Goal: Information Seeking & Learning: Learn about a topic

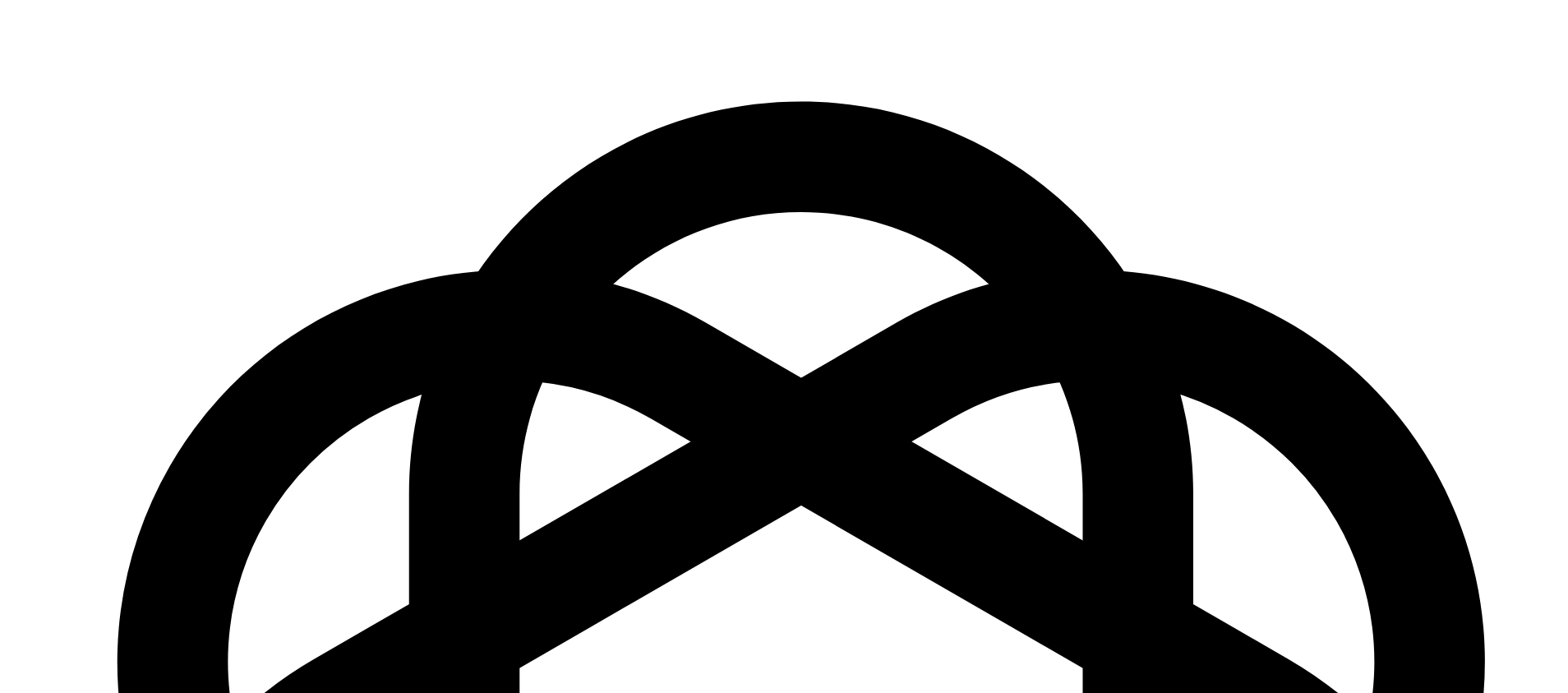
scroll to position [2449, 0]
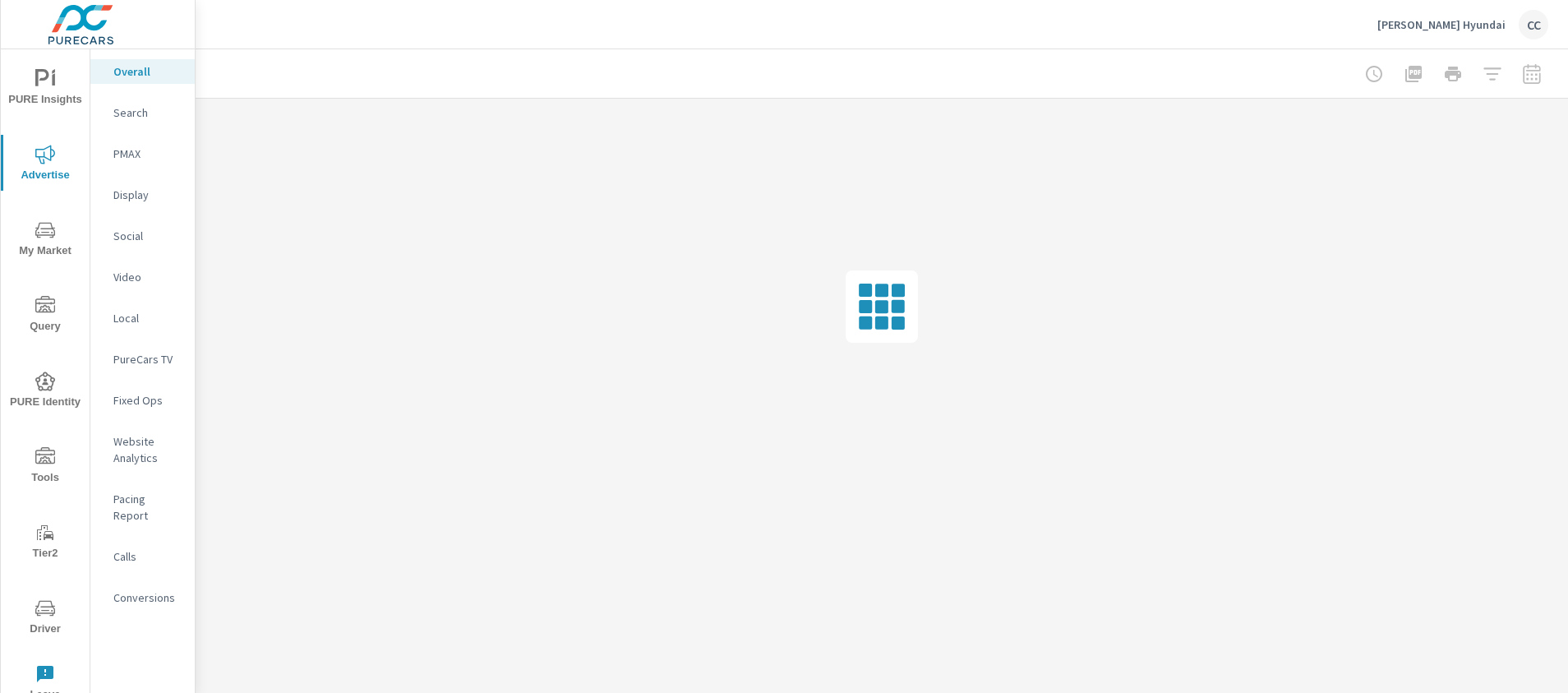
click at [51, 89] on span "PURE Insights" at bounding box center [45, 89] width 79 height 40
click at [1536, 79] on div at bounding box center [1453, 74] width 191 height 33
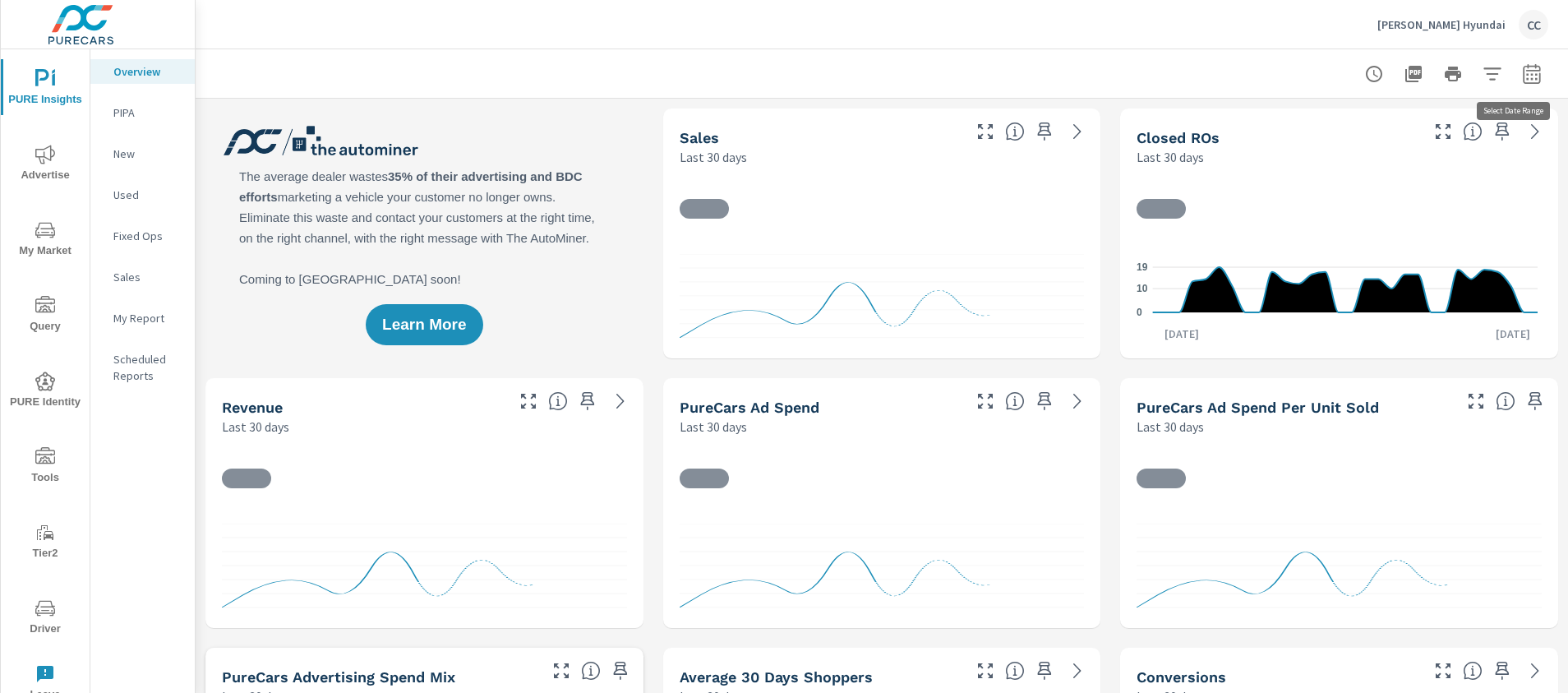
click at [1524, 72] on icon "button" at bounding box center [1532, 74] width 20 height 20
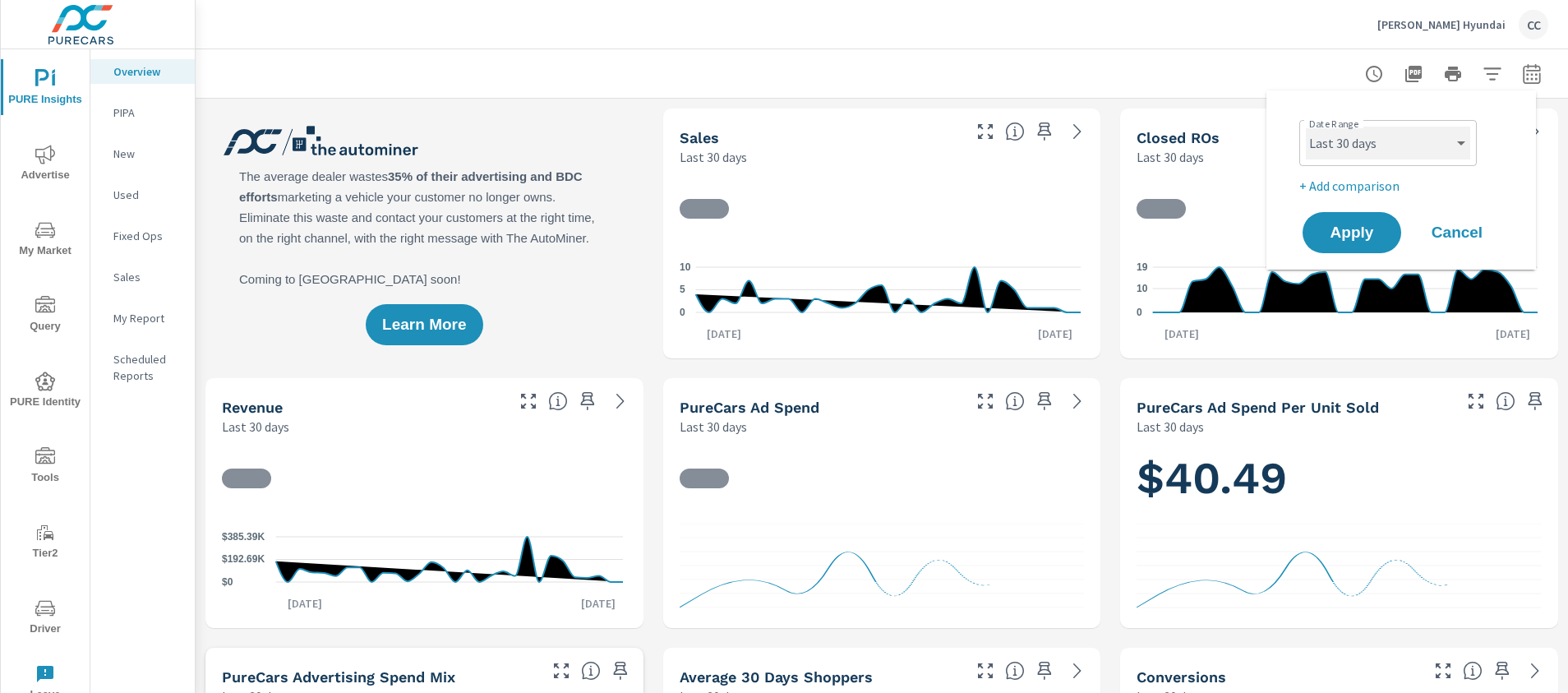
click at [1376, 148] on select "Custom [DATE] Last week Last 7 days Last 14 days Last 30 days Last 45 days Last…" at bounding box center [1388, 143] width 164 height 33
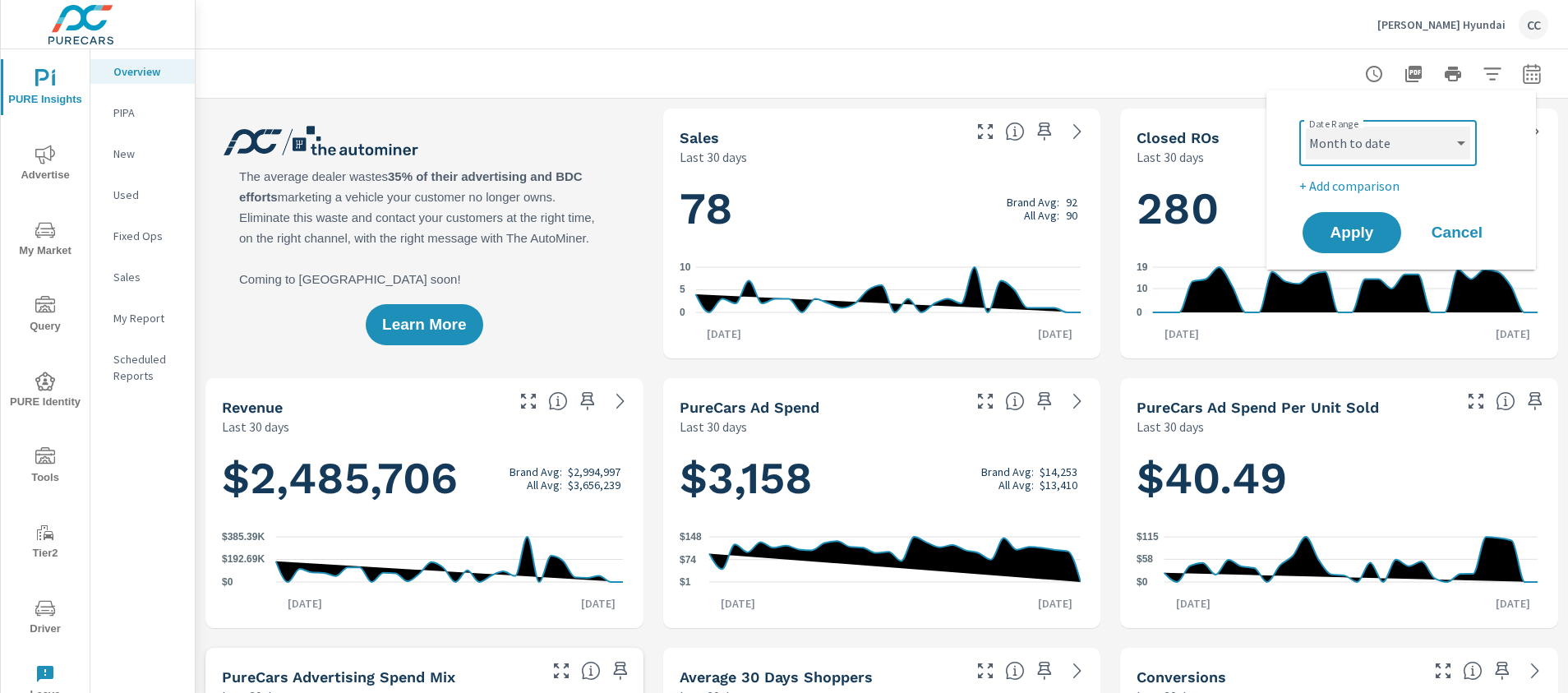
click at [1306, 127] on select "Custom [DATE] Last week Last 7 days Last 14 days Last 30 days Last 45 days Last…" at bounding box center [1388, 143] width 164 height 33
select select "Month to date"
click at [1355, 228] on span "Apply" at bounding box center [1352, 233] width 68 height 15
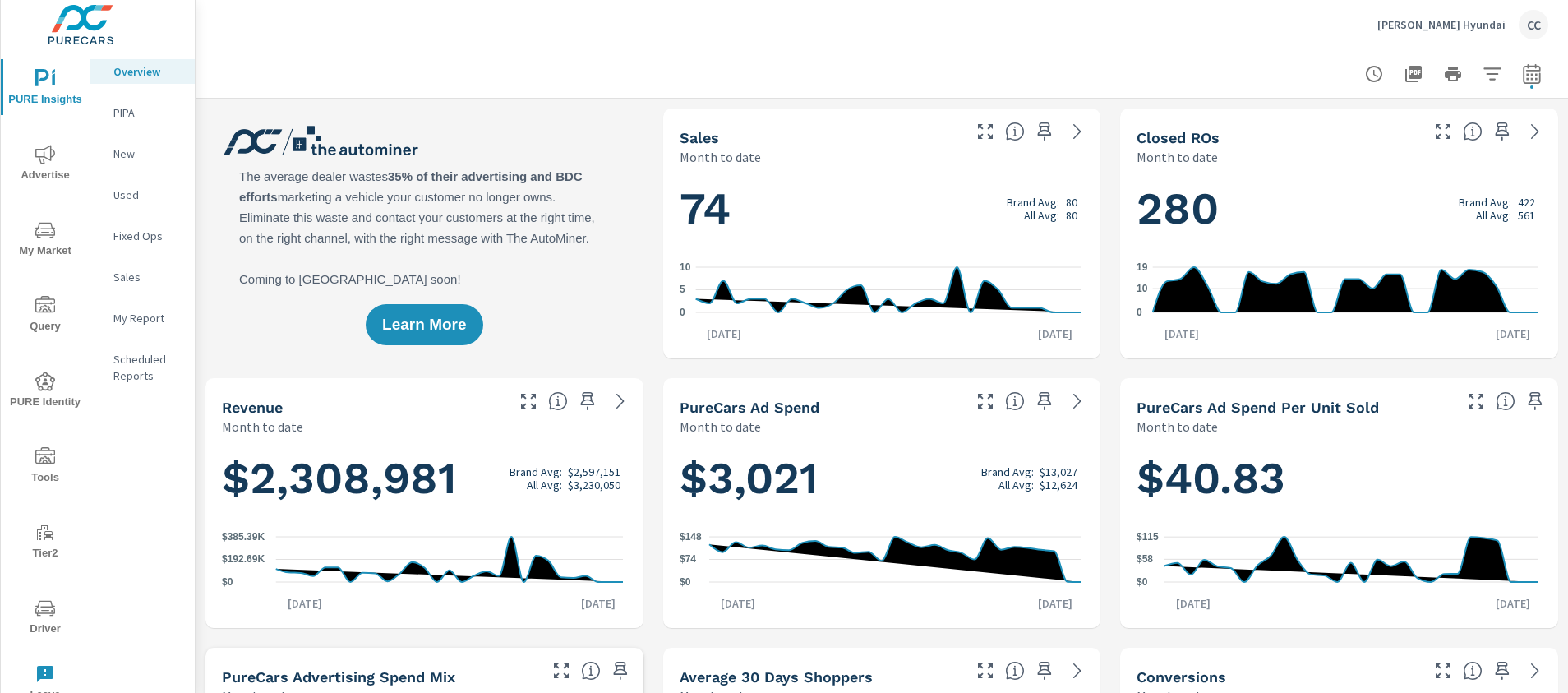
scroll to position [555, 0]
click at [1526, 74] on icon "button" at bounding box center [1531, 77] width 10 height 7
select select "Month to date"
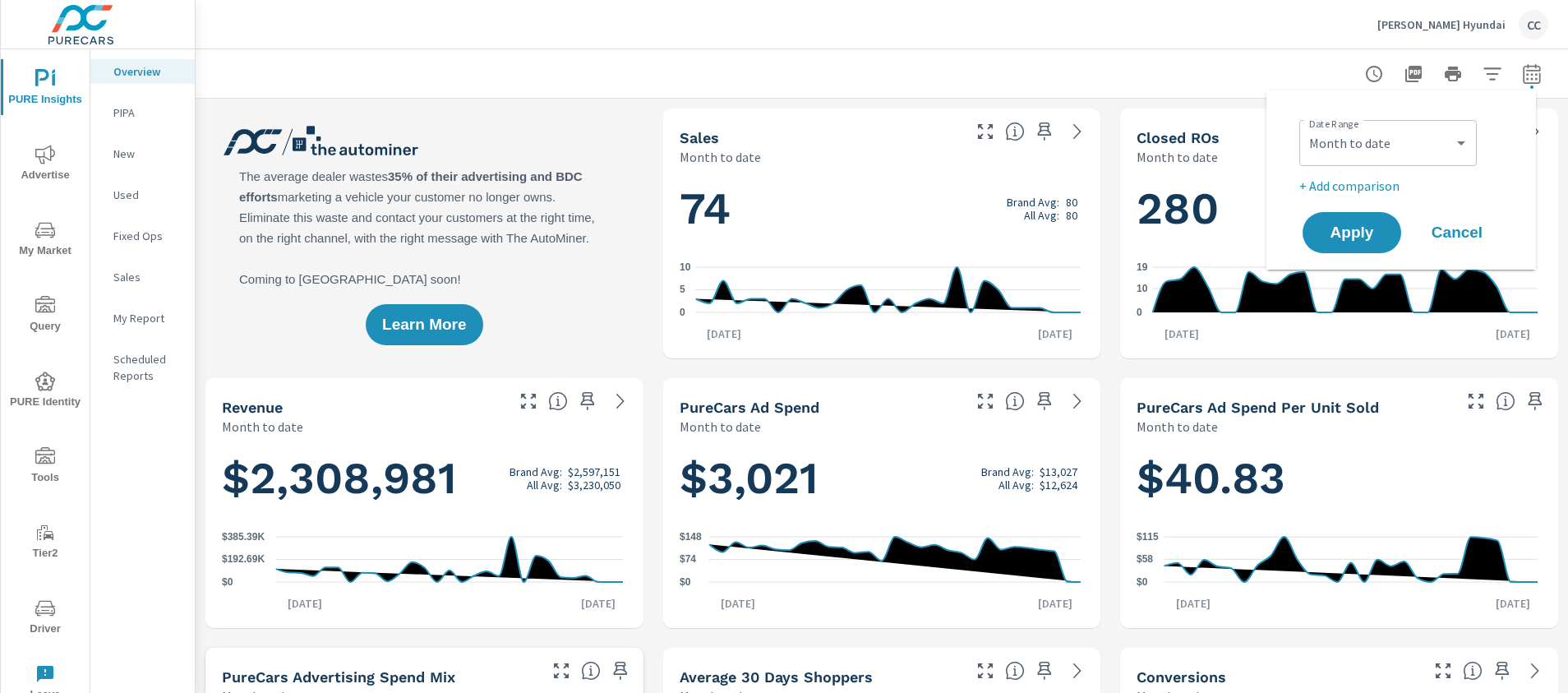
click at [1366, 181] on p "+ Add comparison" at bounding box center [1405, 186] width 210 height 20
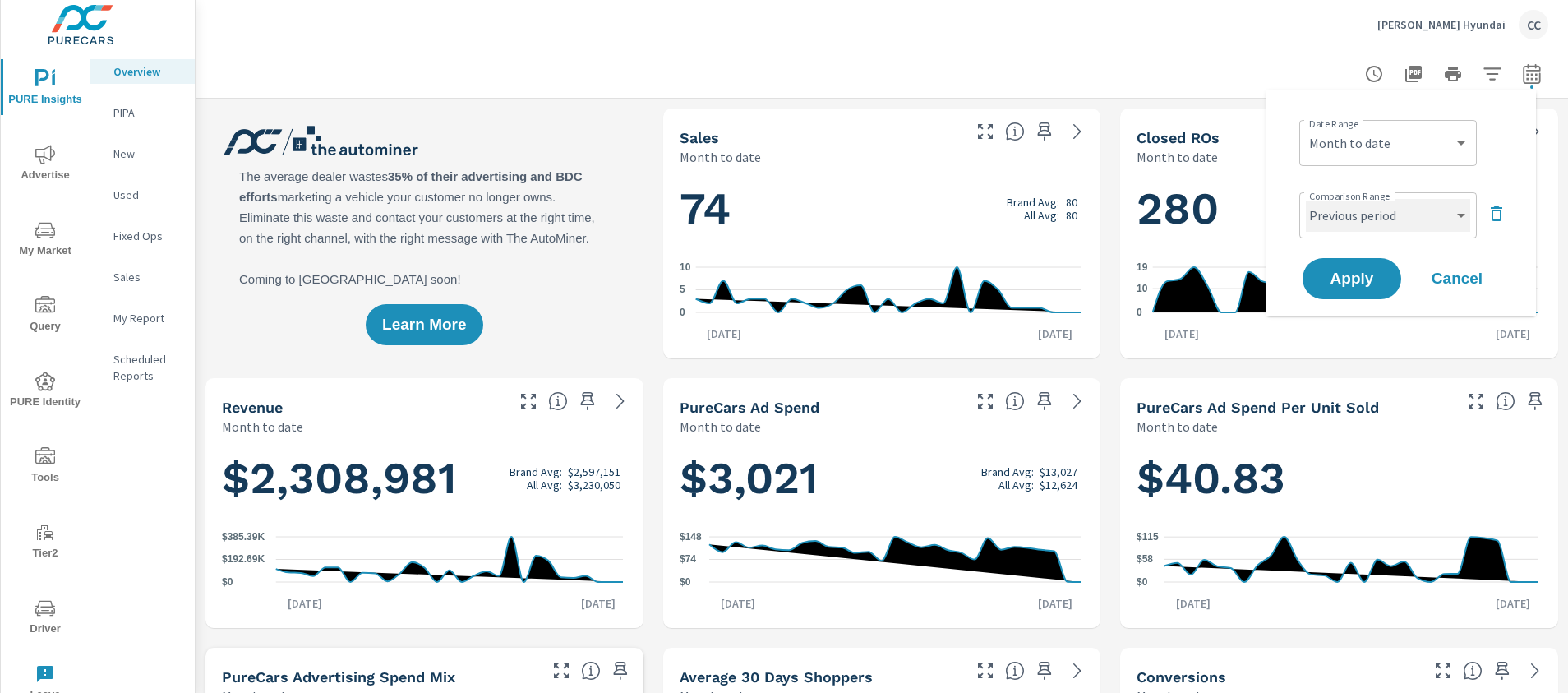
click at [1373, 217] on select "Custom Previous period Previous month Previous year" at bounding box center [1388, 216] width 164 height 33
click at [1306, 199] on select "Custom Previous period Previous month Previous year" at bounding box center [1388, 216] width 164 height 33
select select "Previous month"
click at [1353, 272] on span "Apply" at bounding box center [1352, 279] width 68 height 15
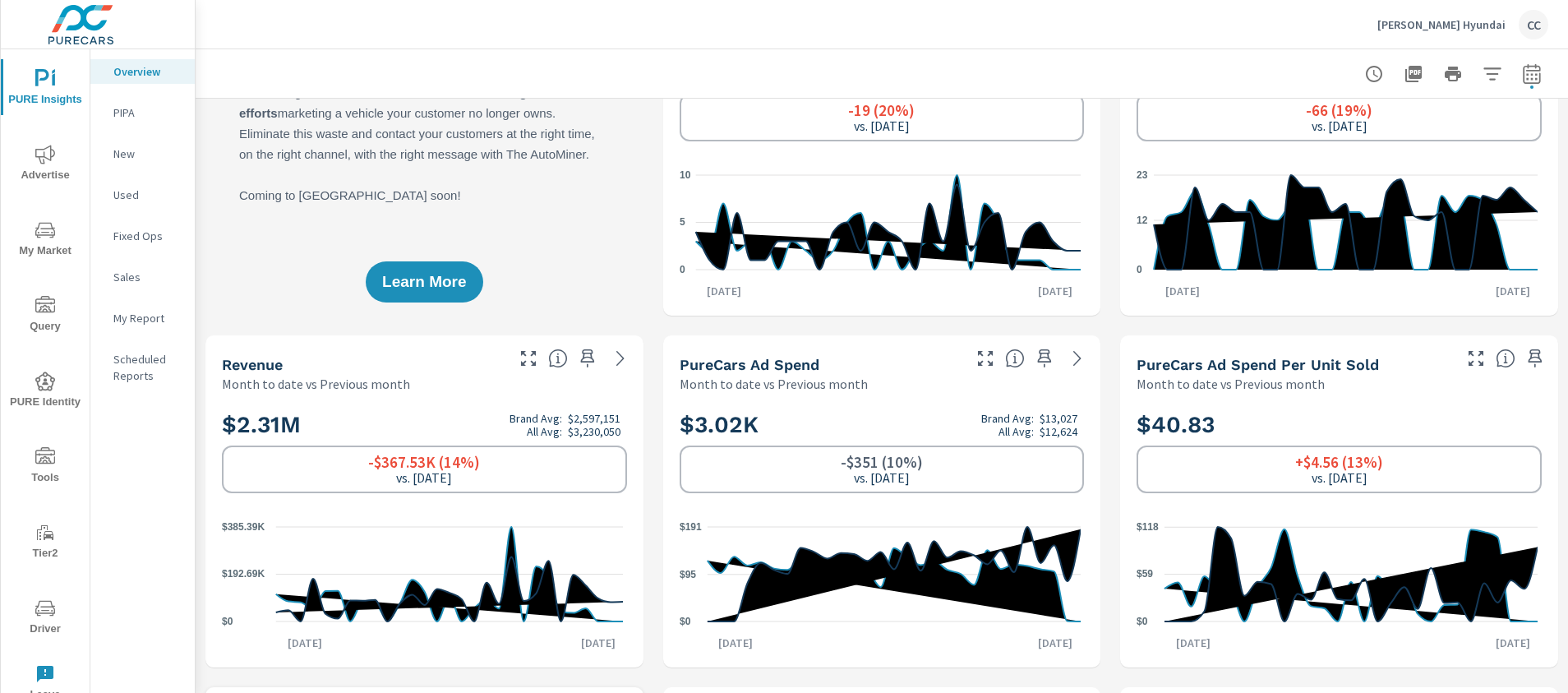
scroll to position [63, 0]
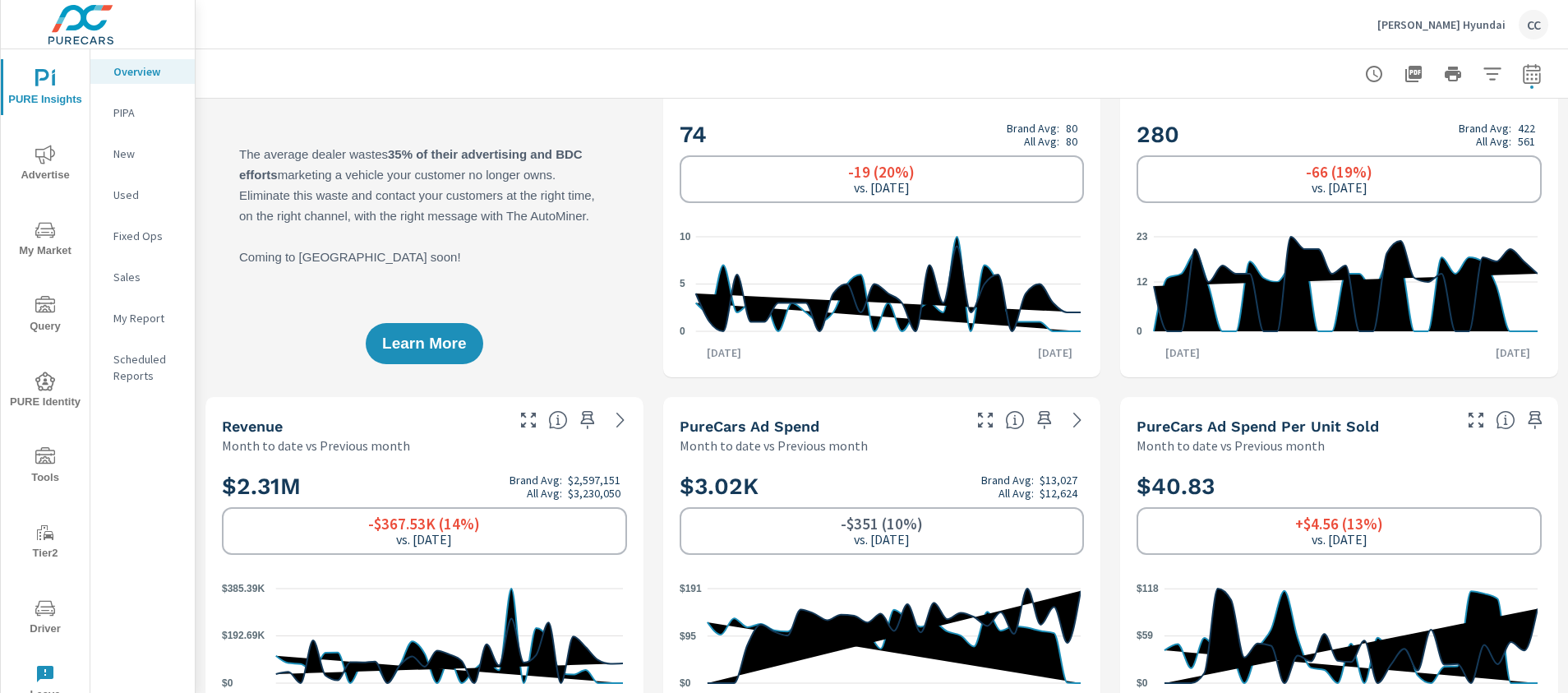
click at [38, 160] on icon "nav menu" at bounding box center [44, 154] width 20 height 20
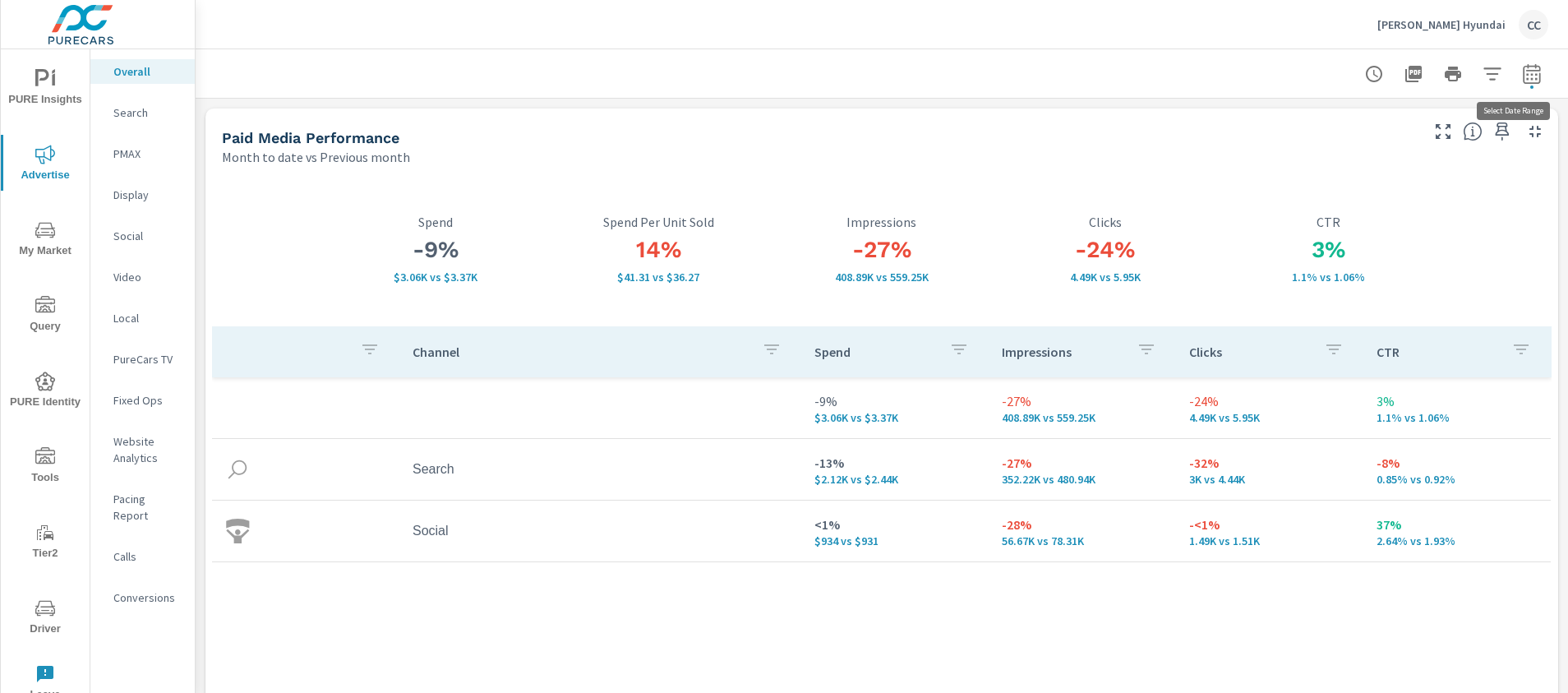
click at [1523, 68] on icon "button" at bounding box center [1532, 74] width 20 height 20
select select "Month to date"
select select "Previous month"
click at [1523, 68] on icon "button" at bounding box center [1532, 74] width 20 height 20
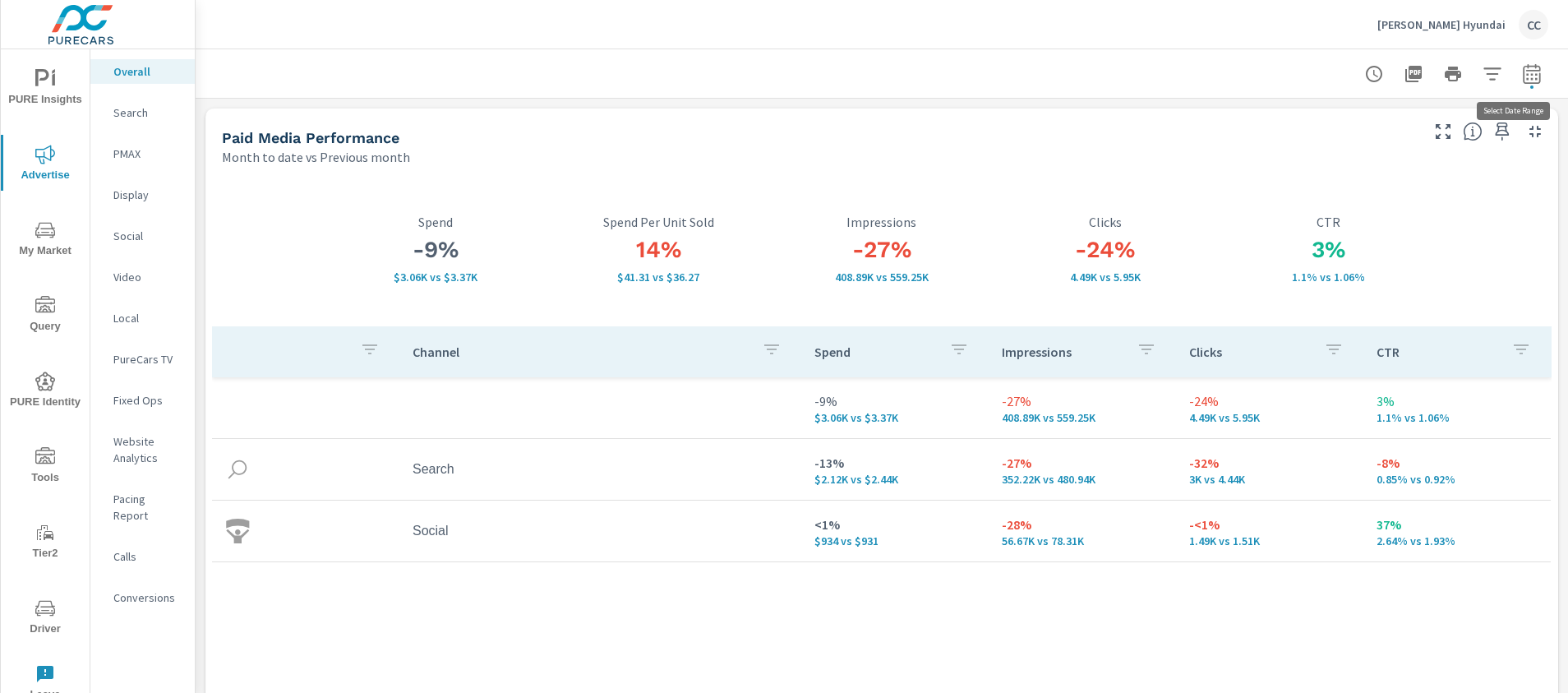
select select "Month to date"
select select "Previous month"
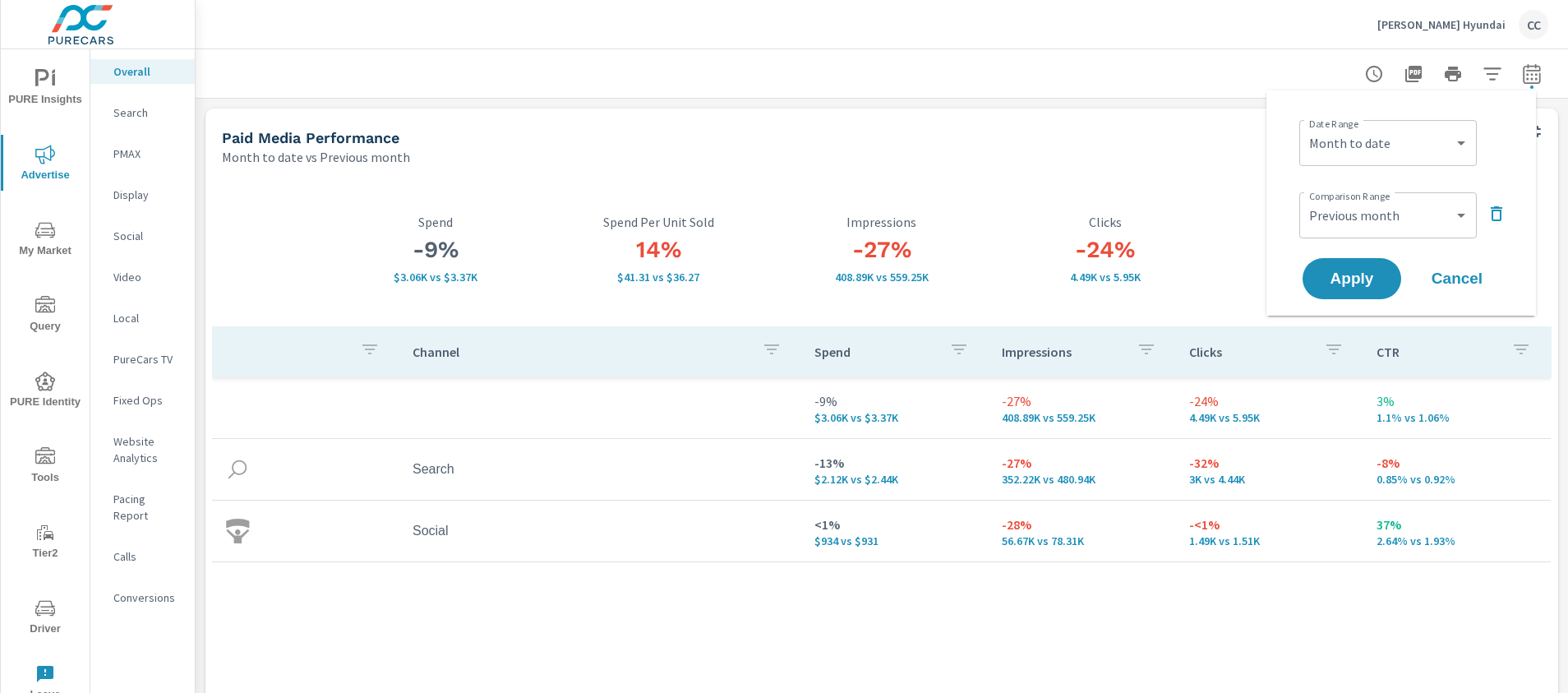
click at [1506, 213] on icon "button" at bounding box center [1496, 213] width 20 height 20
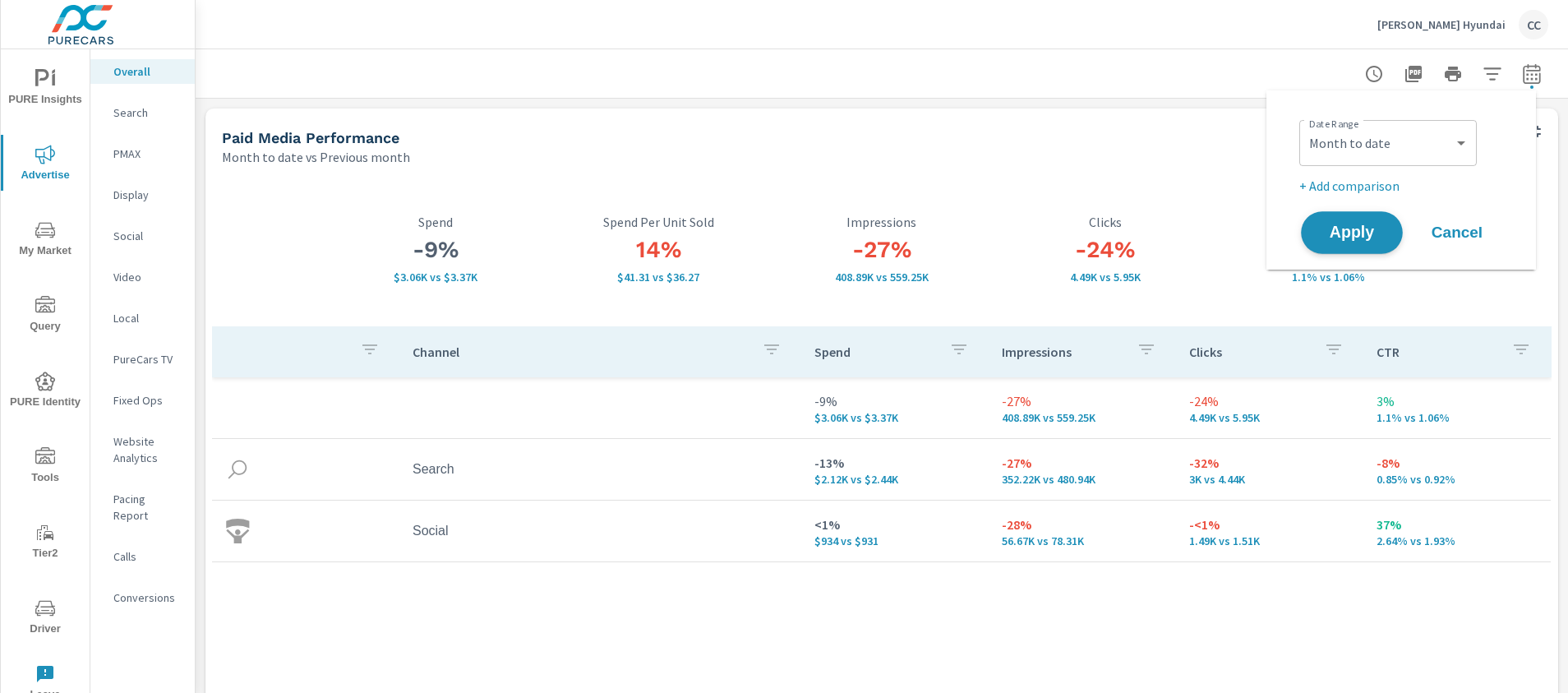
click at [1347, 232] on span "Apply" at bounding box center [1352, 233] width 68 height 15
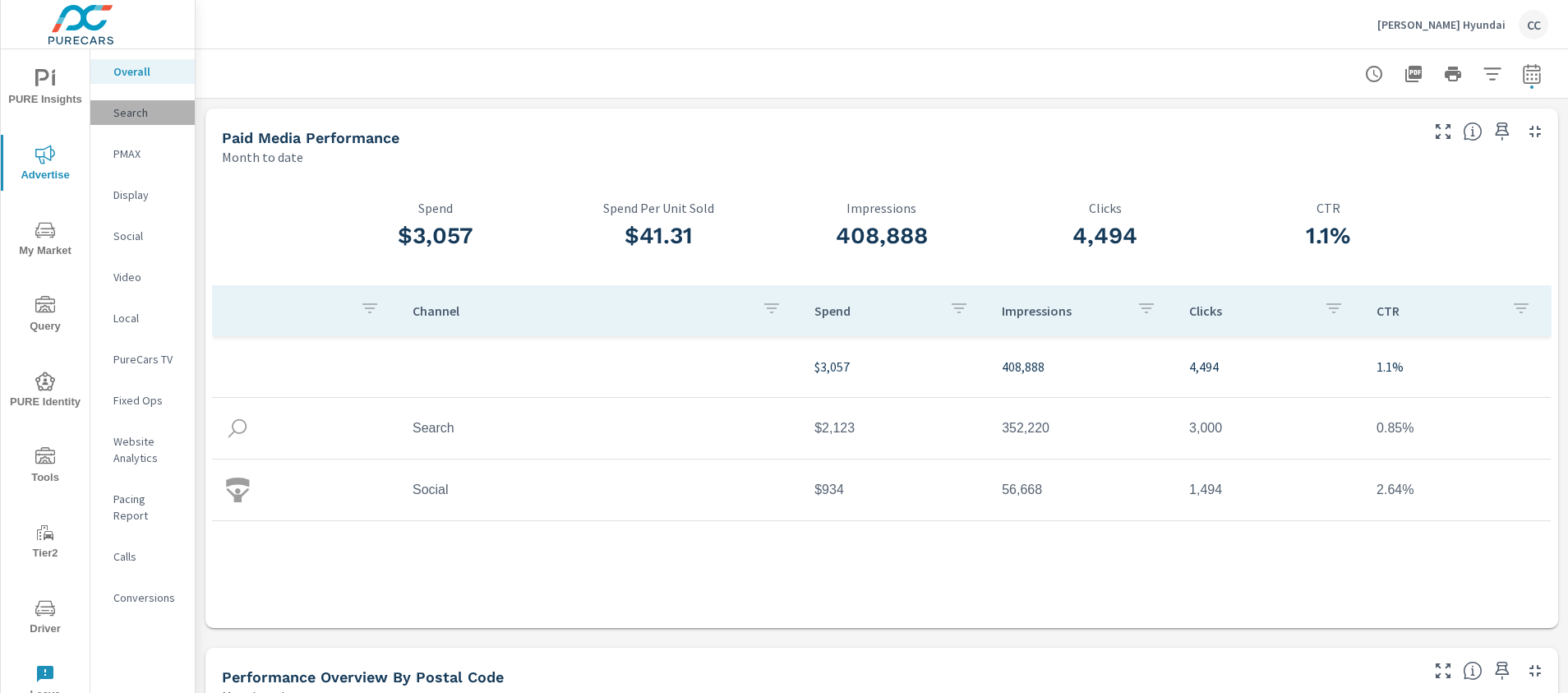
click at [152, 121] on div "Search" at bounding box center [143, 112] width 104 height 25
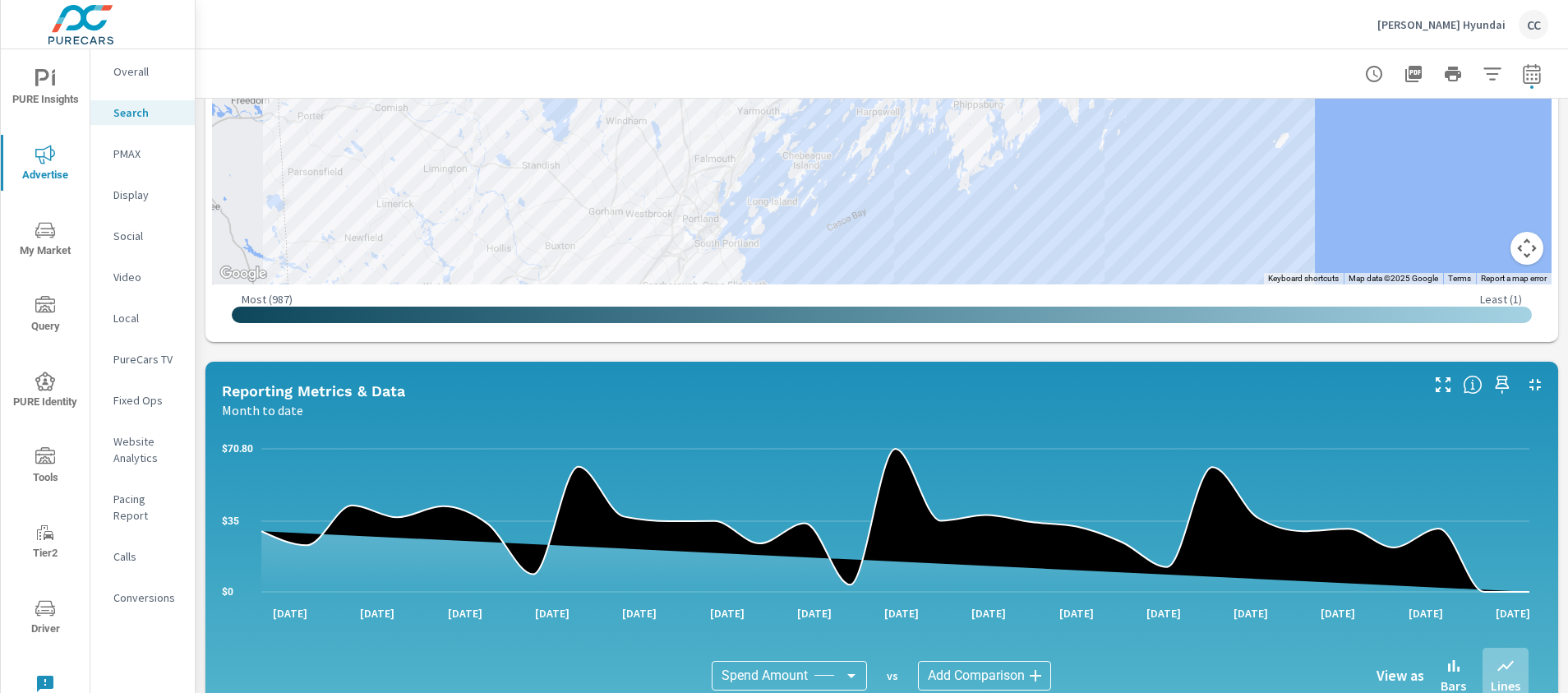
scroll to position [611, 0]
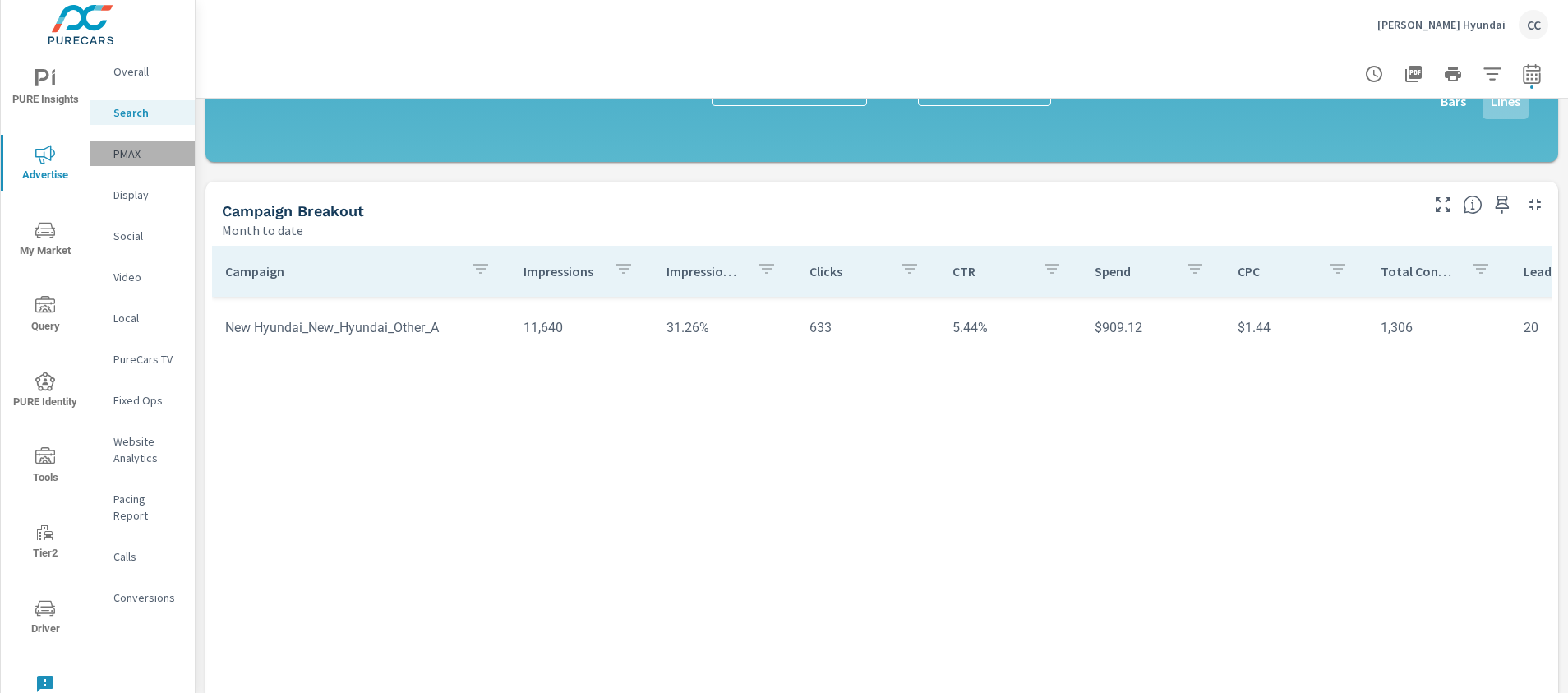
click at [134, 159] on p "PMAX" at bounding box center [148, 153] width 68 height 16
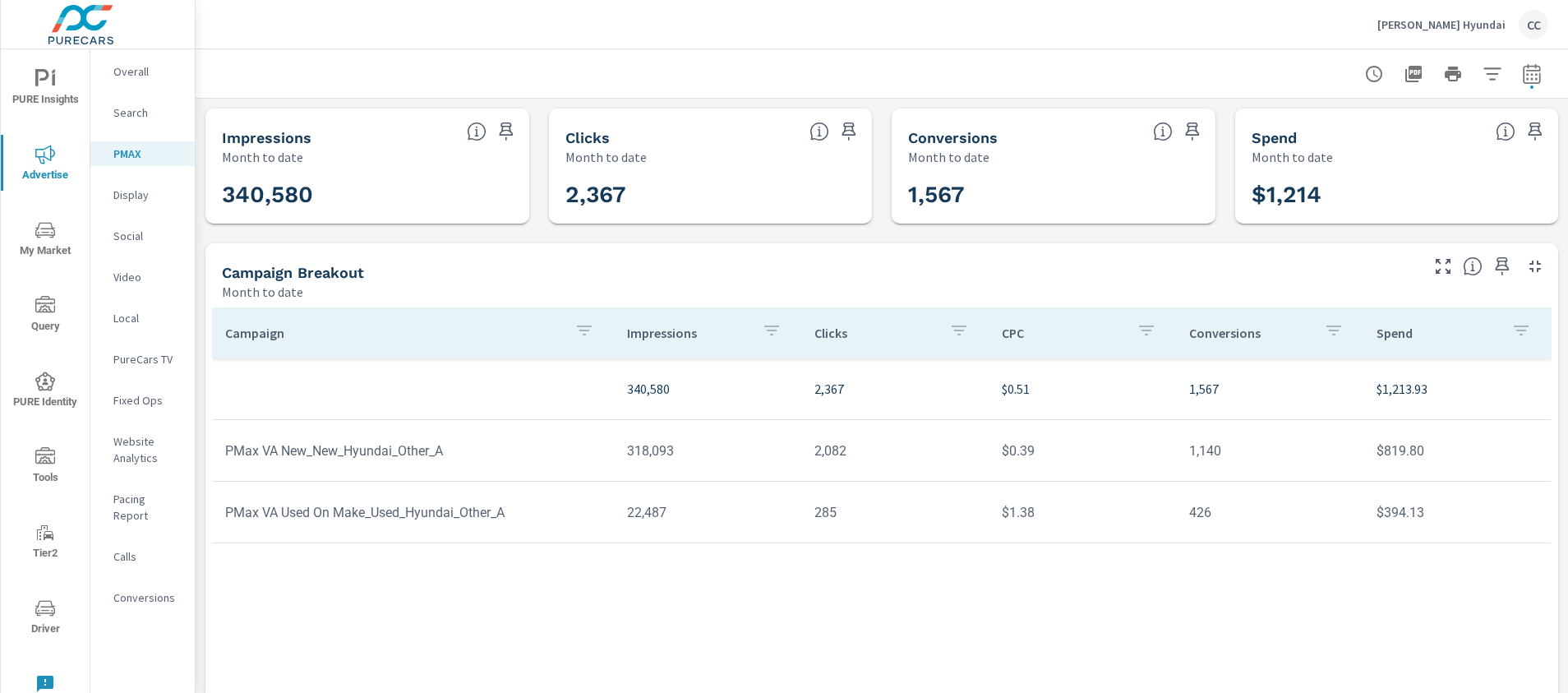
click at [121, 243] on p "Social" at bounding box center [148, 235] width 68 height 16
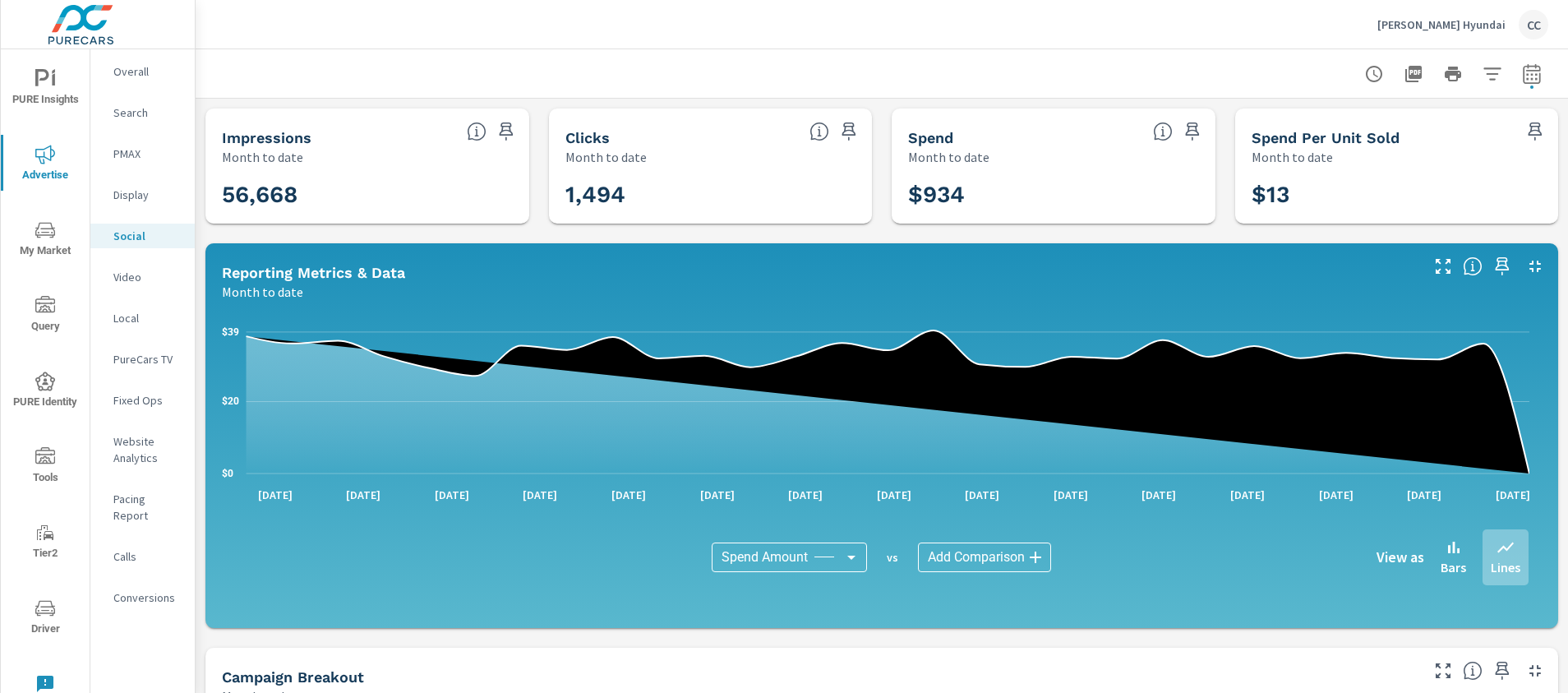
scroll to position [484, 0]
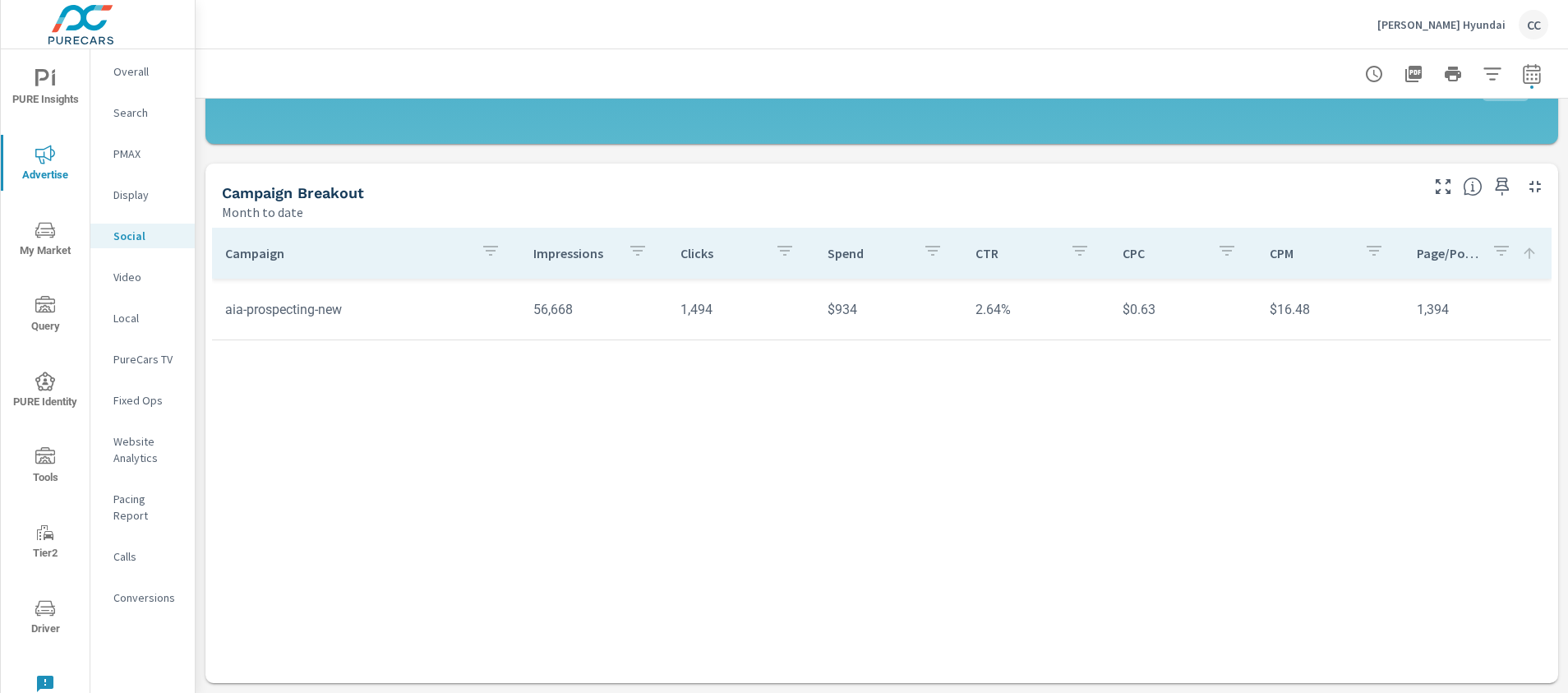
click at [135, 441] on p "Website Analytics" at bounding box center [148, 449] width 68 height 33
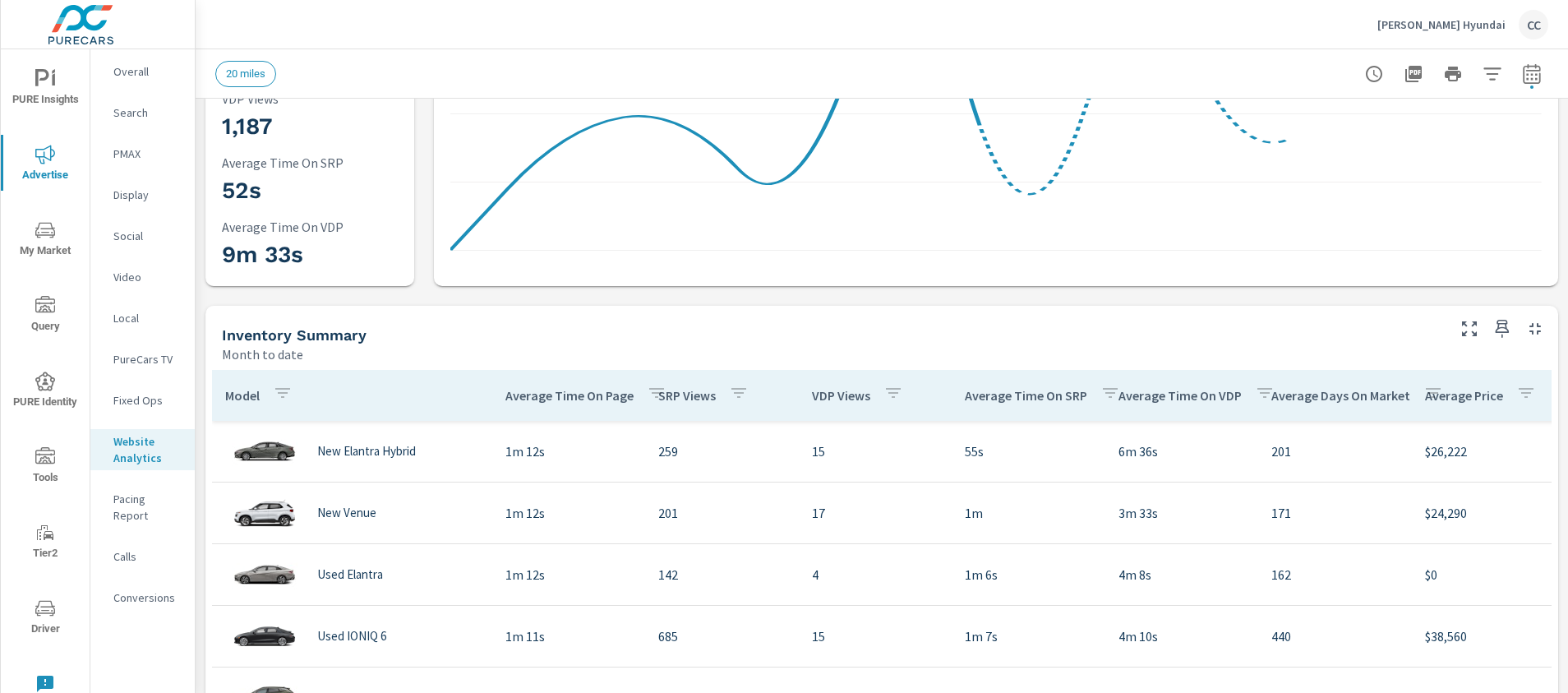
scroll to position [426, 0]
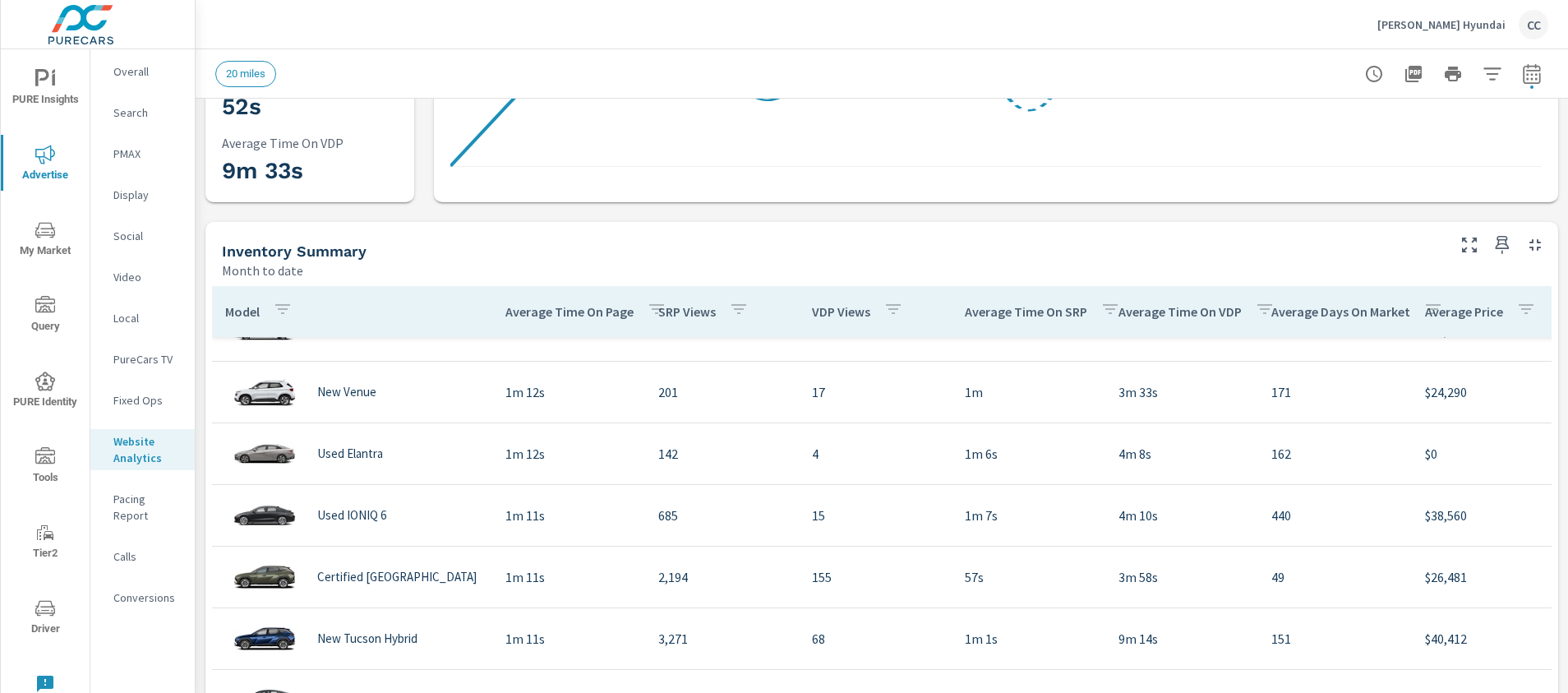
scroll to position [3674, 0]
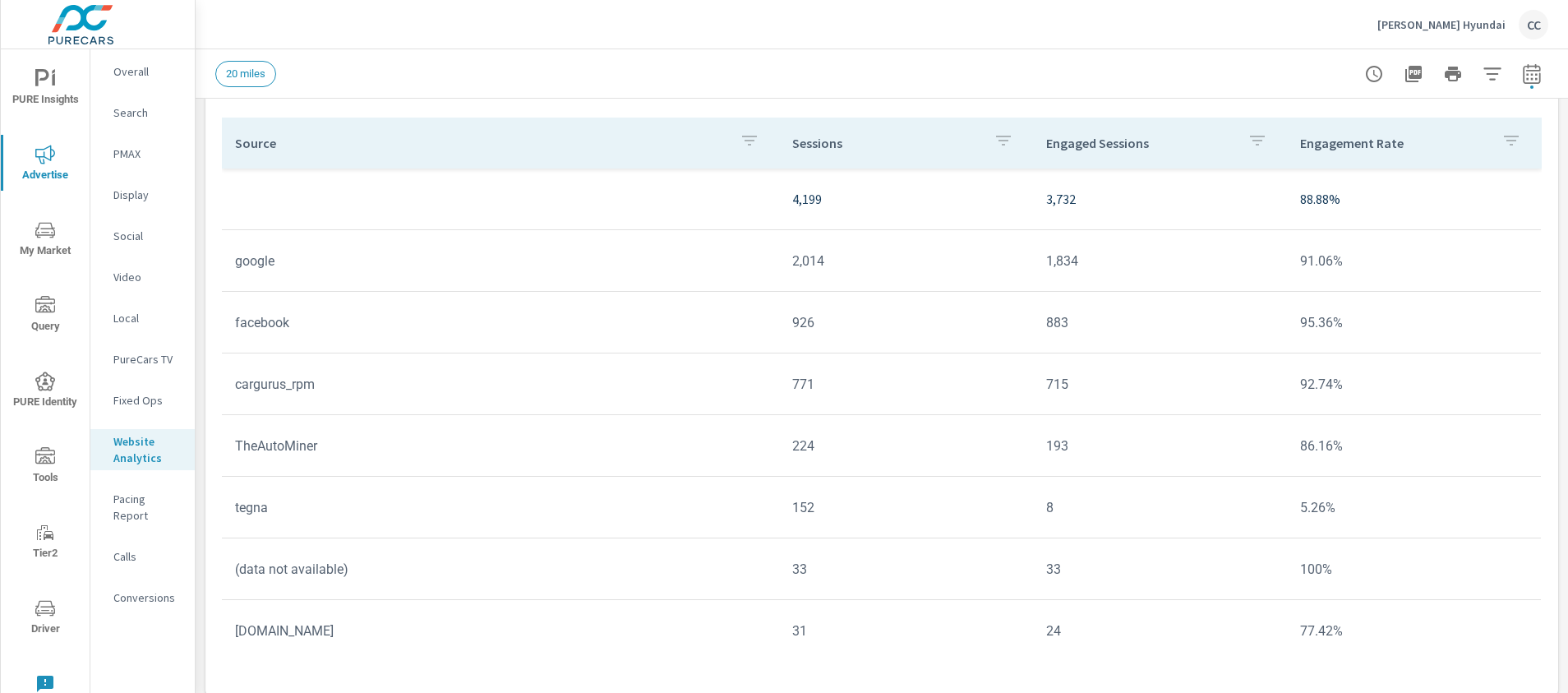
scroll to position [1400, 0]
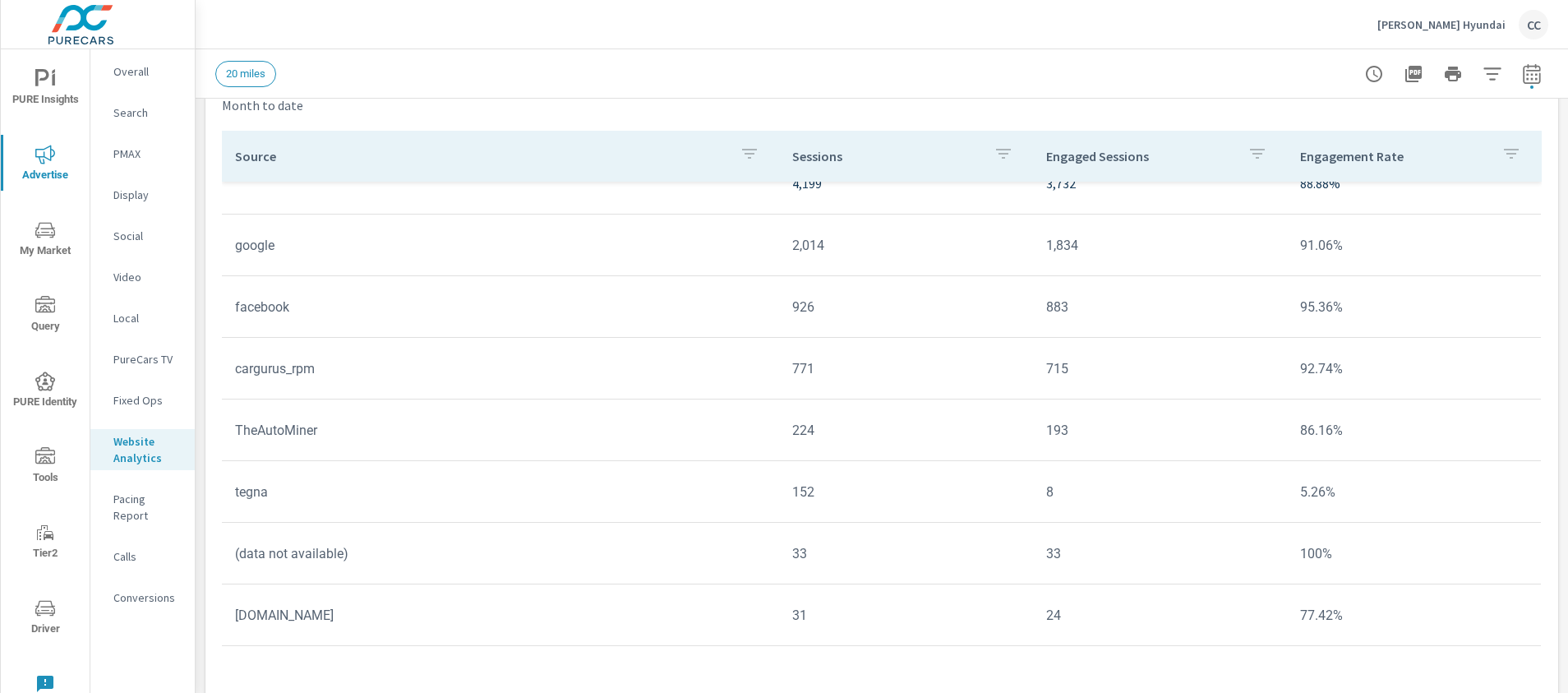
scroll to position [252, 0]
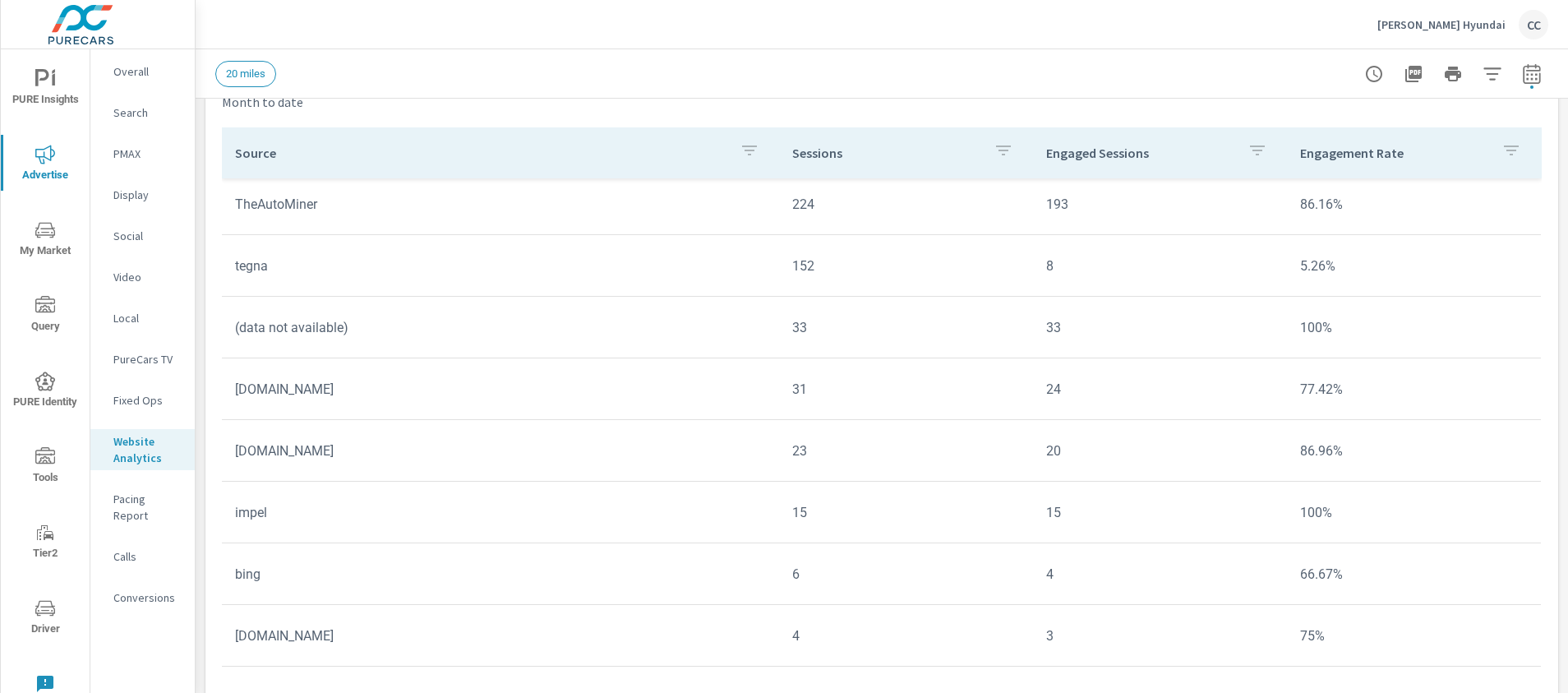
scroll to position [1428, 0]
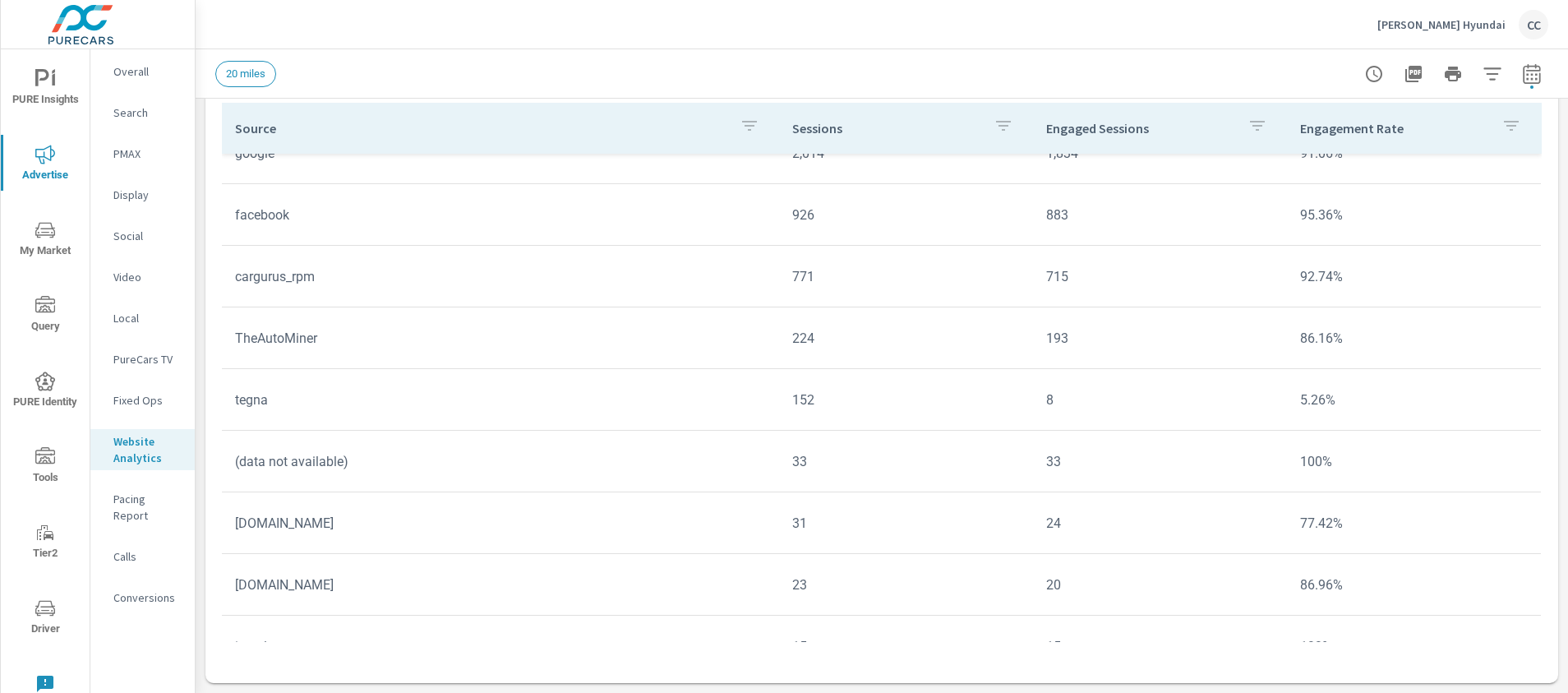
scroll to position [252, 0]
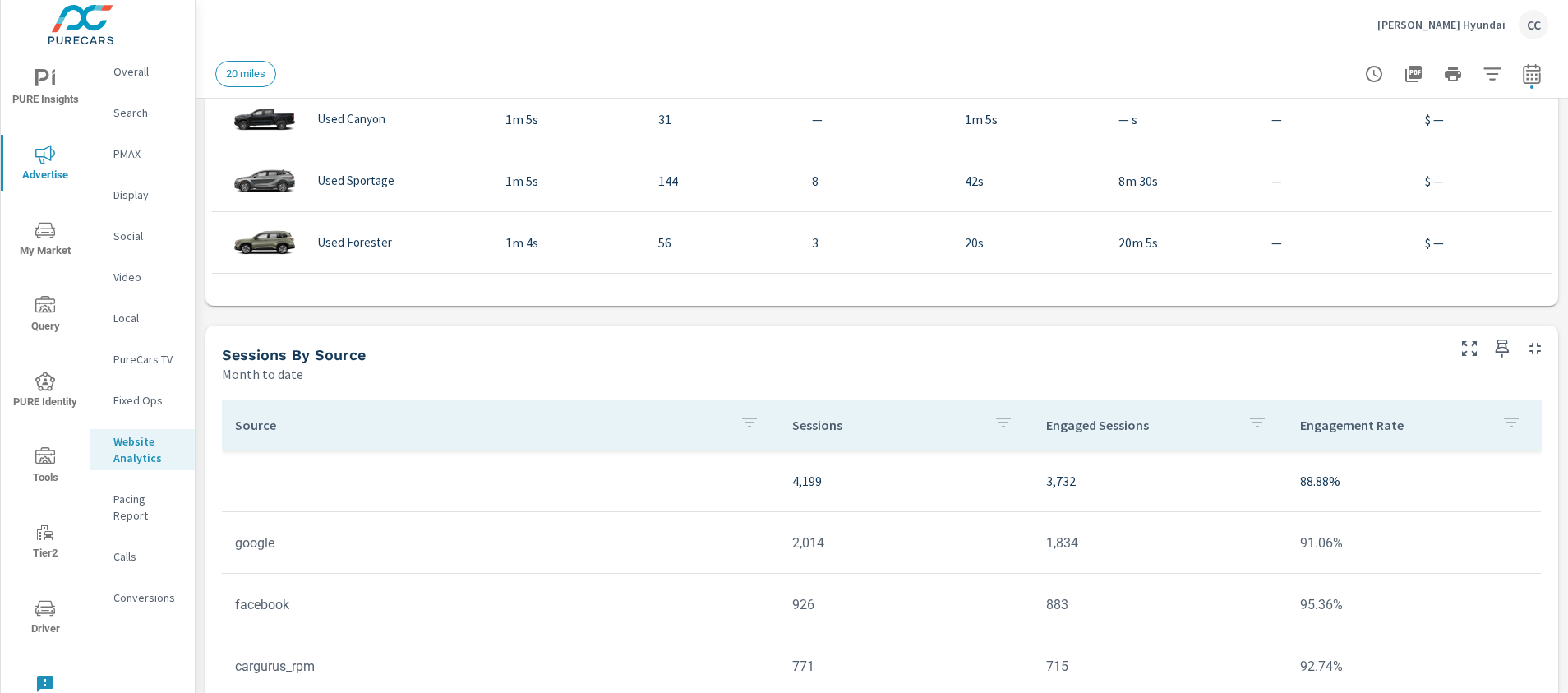
scroll to position [1067, 0]
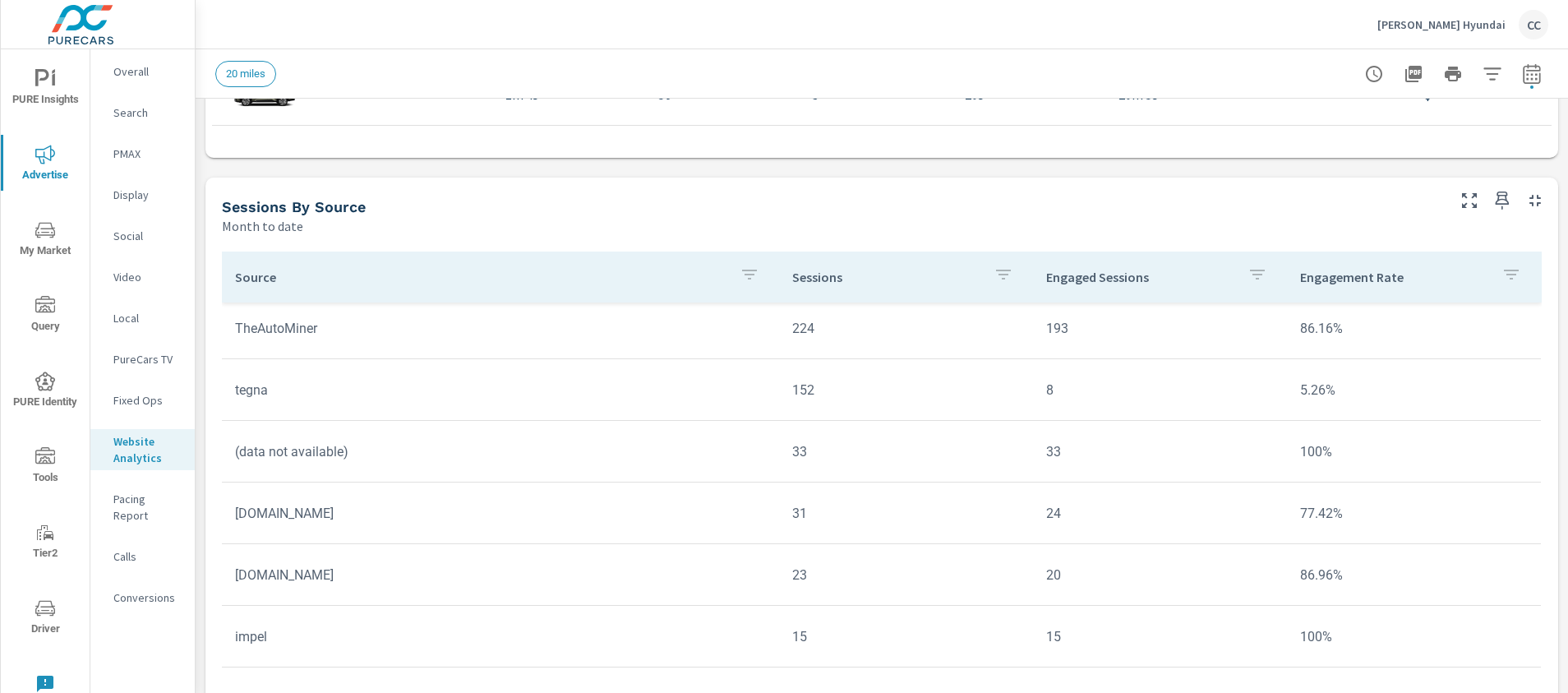
scroll to position [1428, 0]
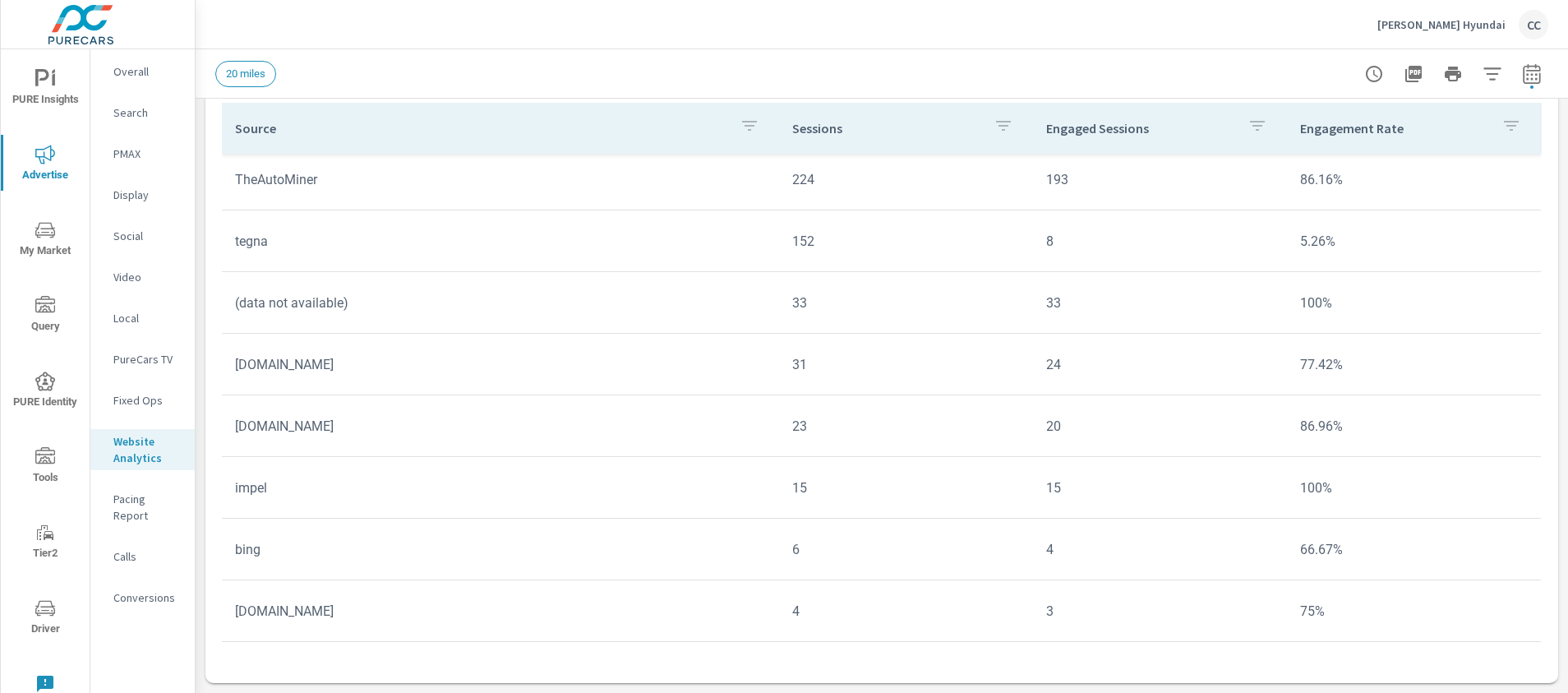
click at [35, 230] on icon "nav menu" at bounding box center [44, 229] width 20 height 15
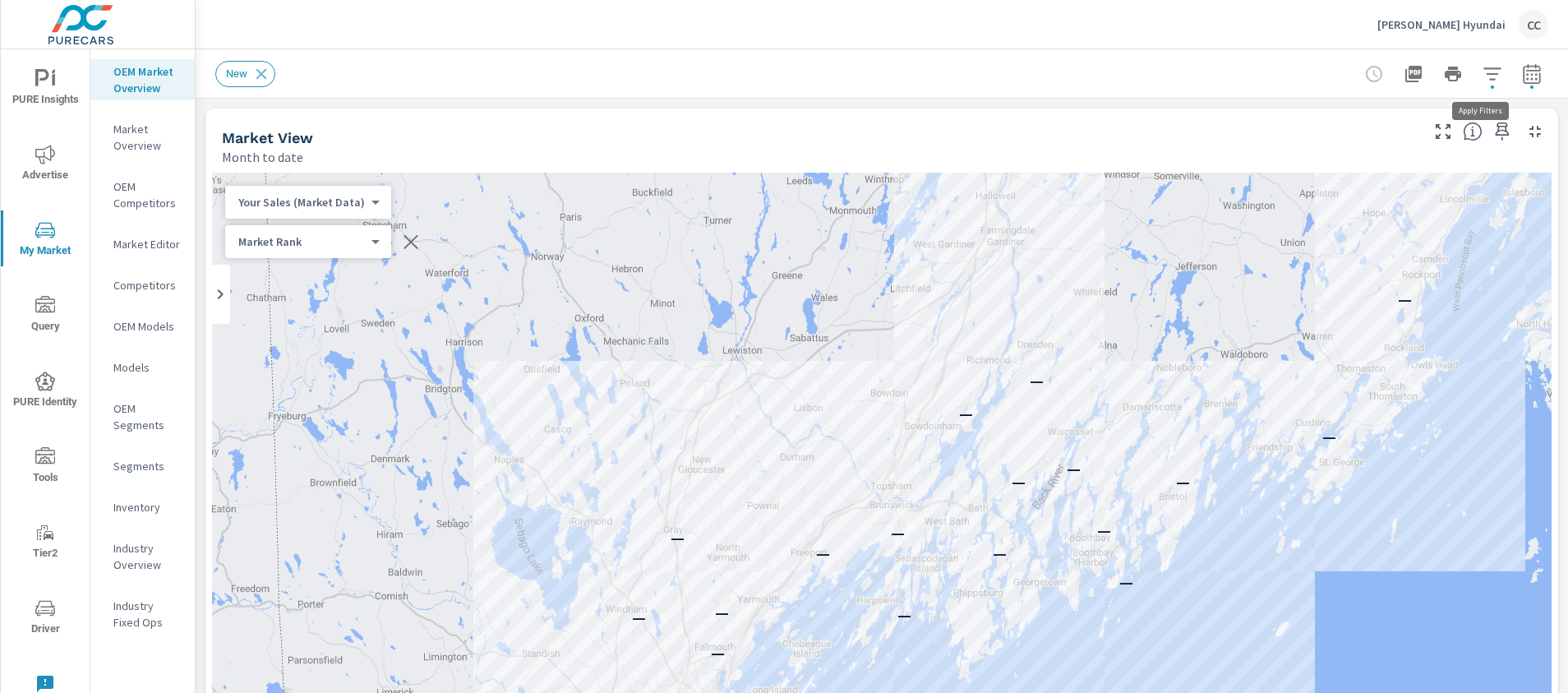
click at [1482, 76] on icon "button" at bounding box center [1492, 74] width 20 height 20
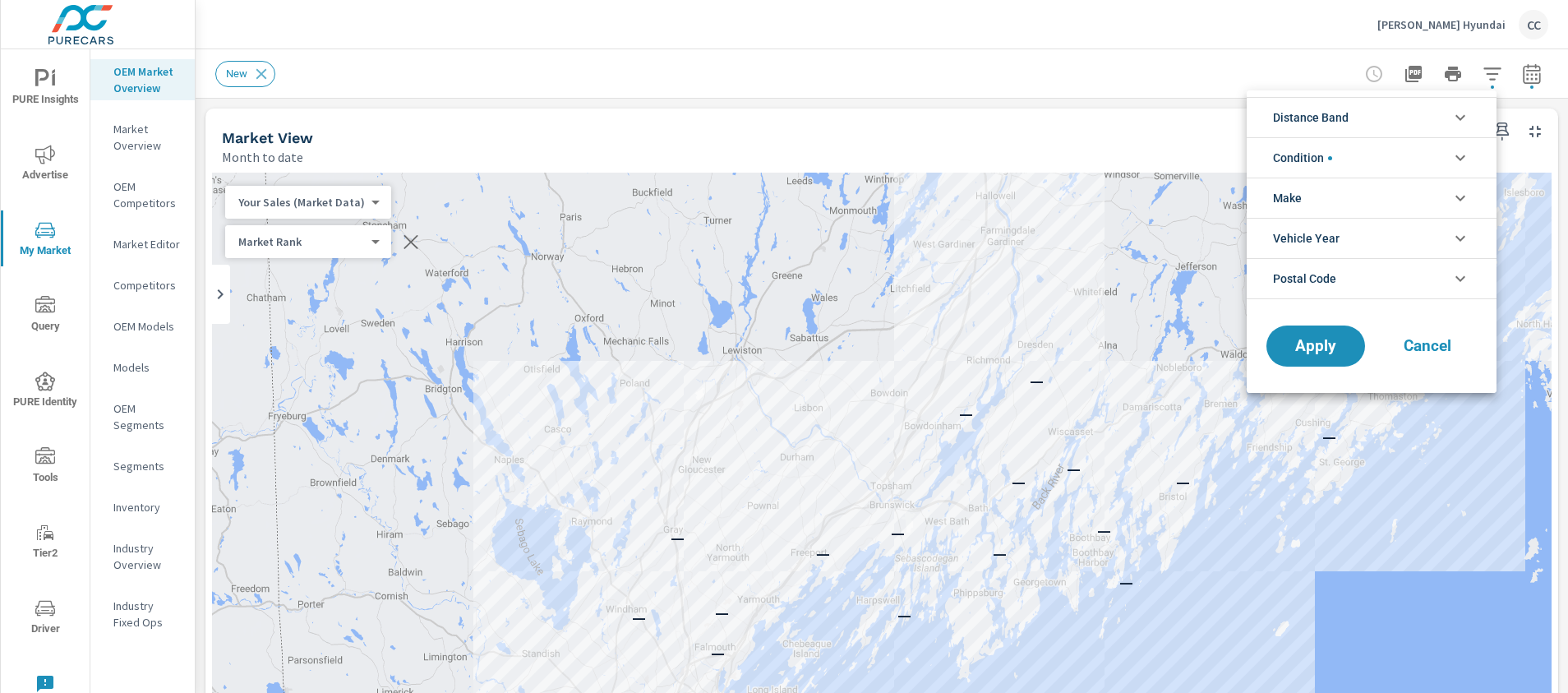
click at [1418, 120] on li "Distance Band" at bounding box center [1372, 116] width 250 height 40
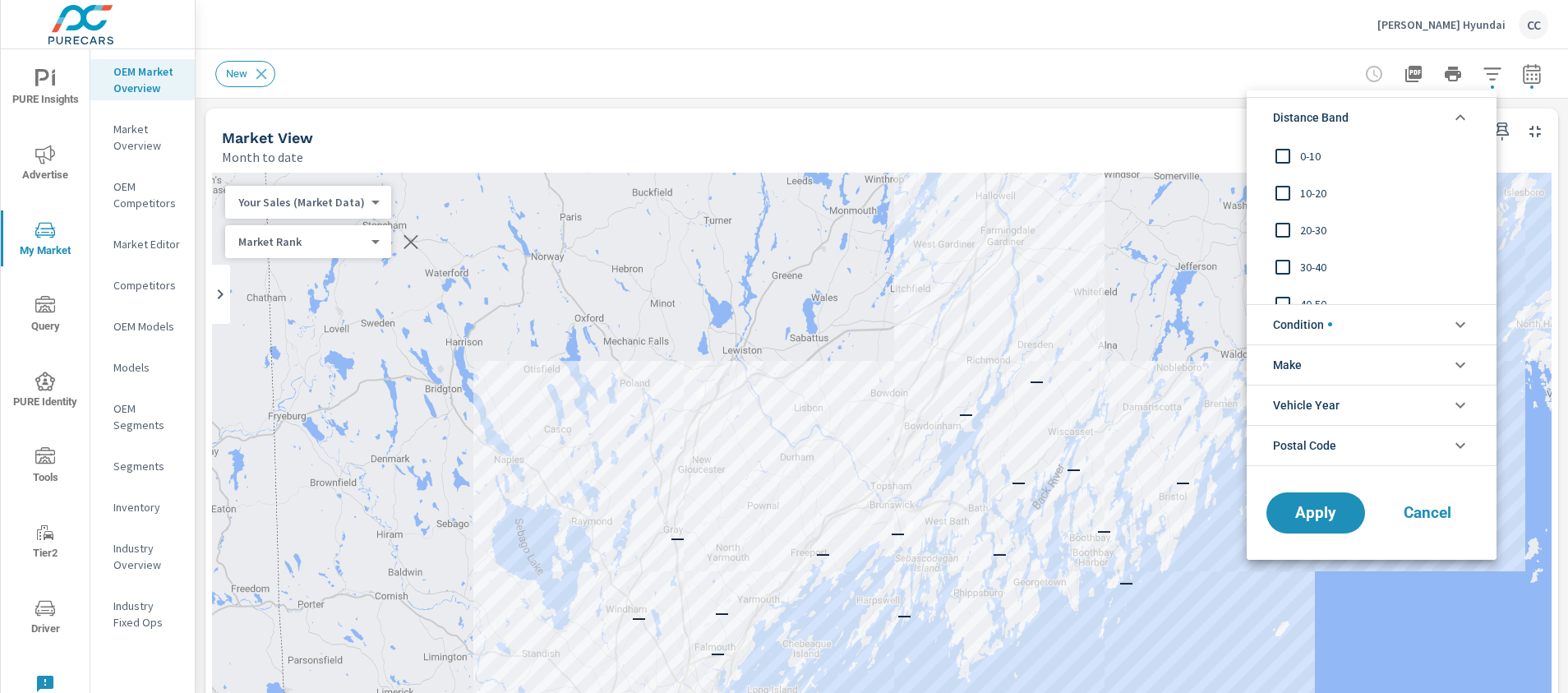
click at [1341, 160] on span "0-10" at bounding box center [1390, 156] width 180 height 20
click at [1323, 192] on span "10-20" at bounding box center [1390, 192] width 180 height 20
click at [1304, 198] on span "10-20" at bounding box center [1390, 192] width 180 height 20
click at [1299, 228] on input "filter options" at bounding box center [1283, 230] width 34 height 34
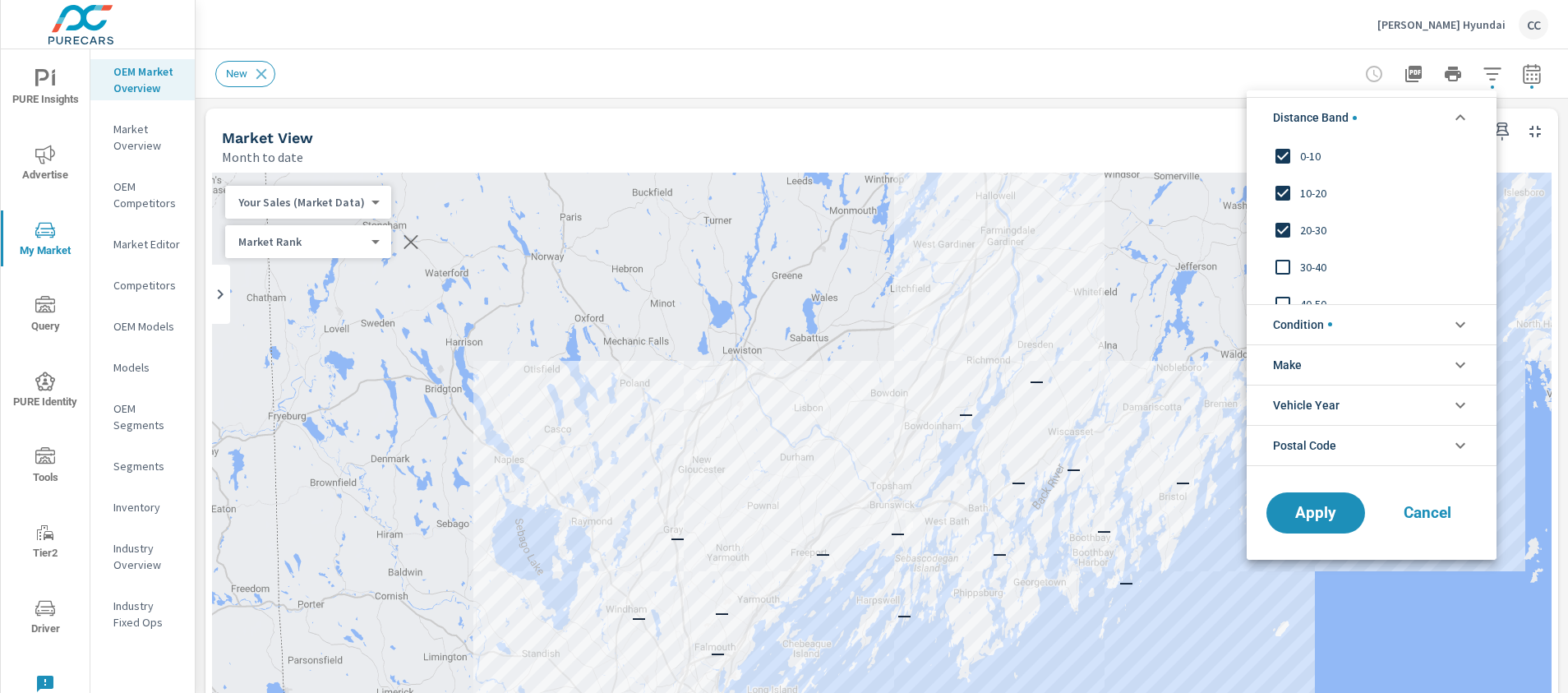
click at [1333, 326] on span "Condition" at bounding box center [1302, 324] width 59 height 39
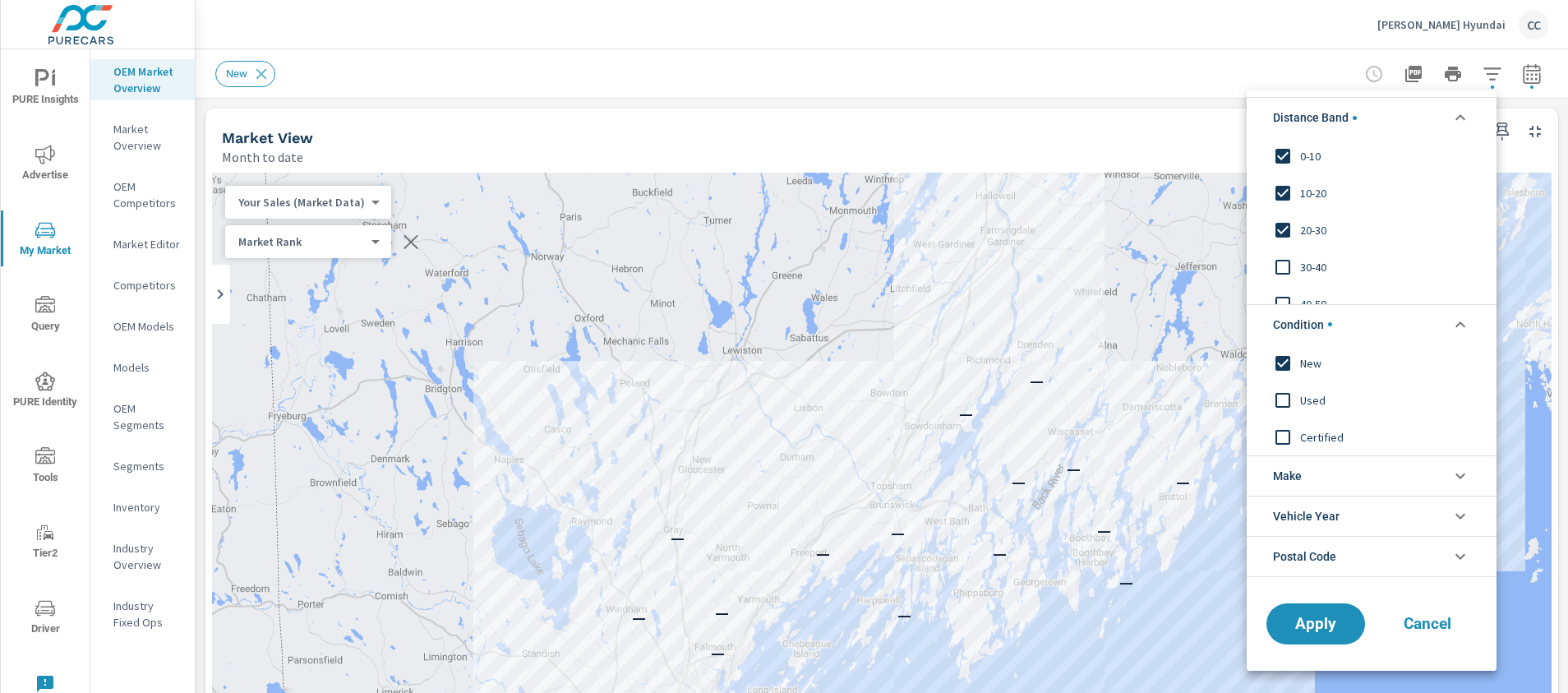
click at [1328, 470] on li "Make" at bounding box center [1372, 475] width 250 height 40
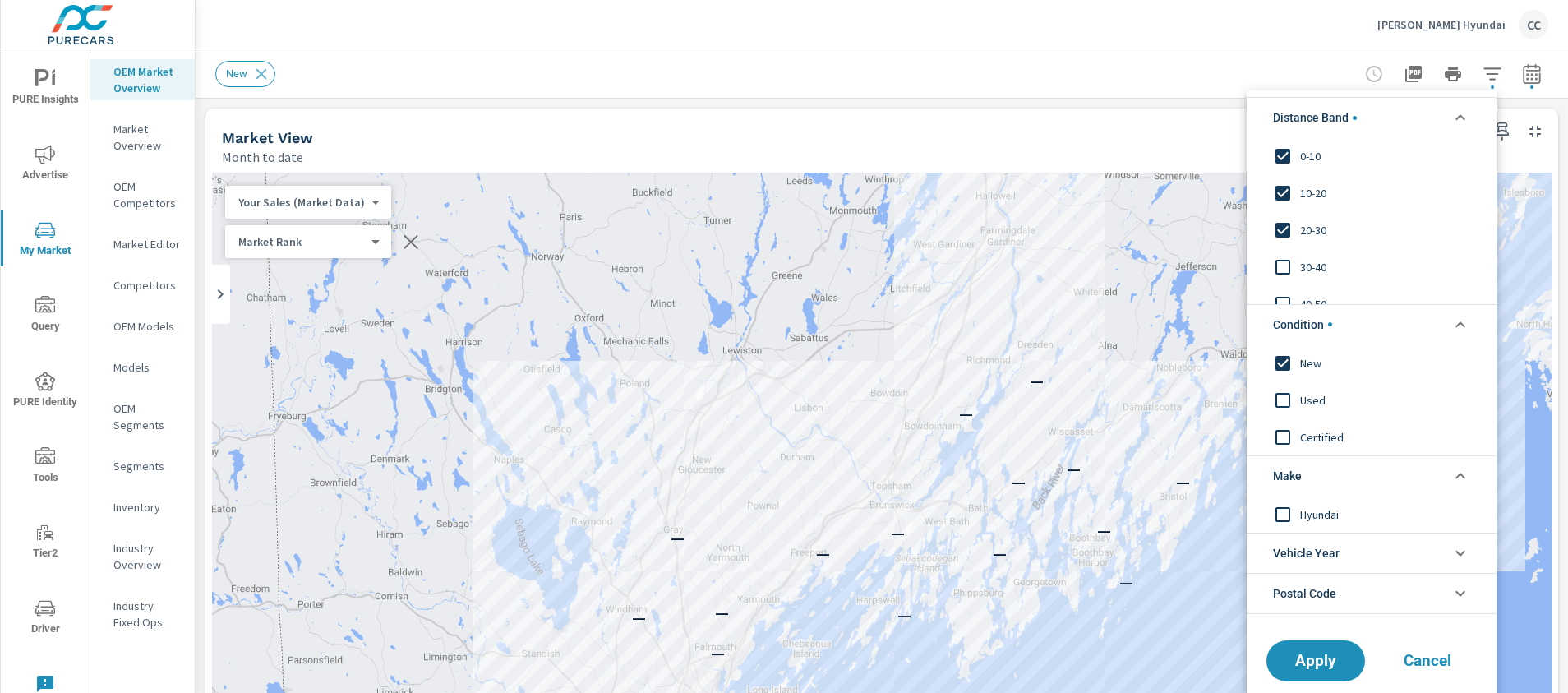
click at [1315, 518] on span "Hyundai" at bounding box center [1390, 513] width 180 height 20
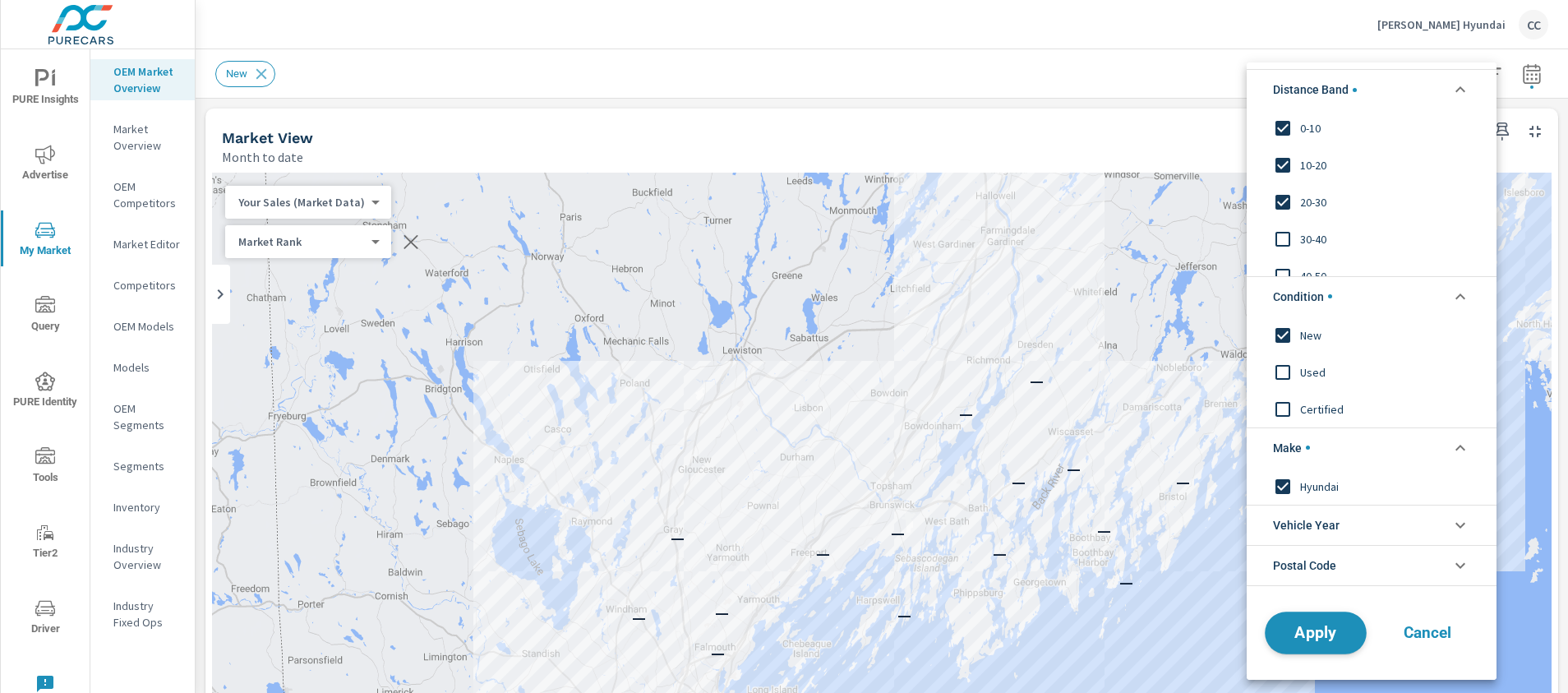
click at [1320, 628] on span "Apply" at bounding box center [1316, 632] width 68 height 15
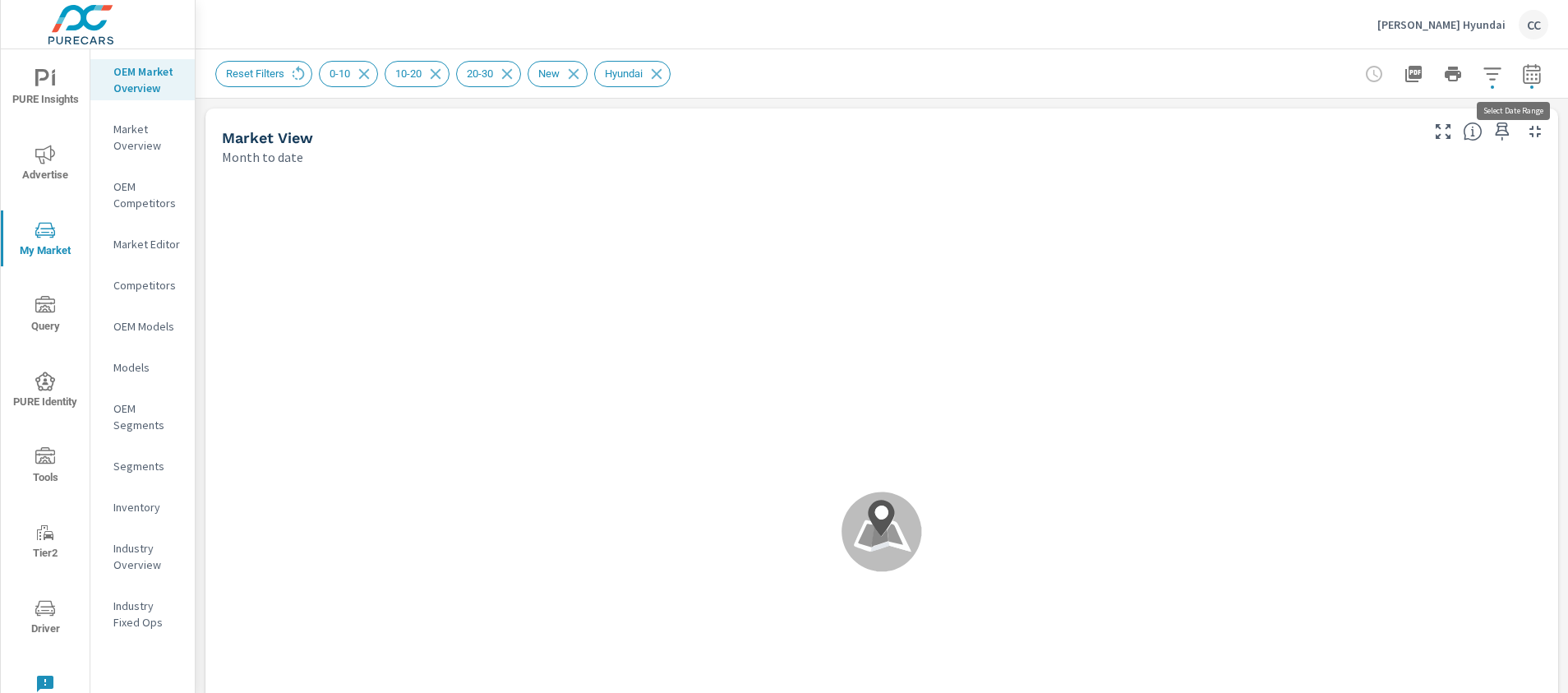
click at [1526, 79] on icon "button" at bounding box center [1531, 77] width 10 height 7
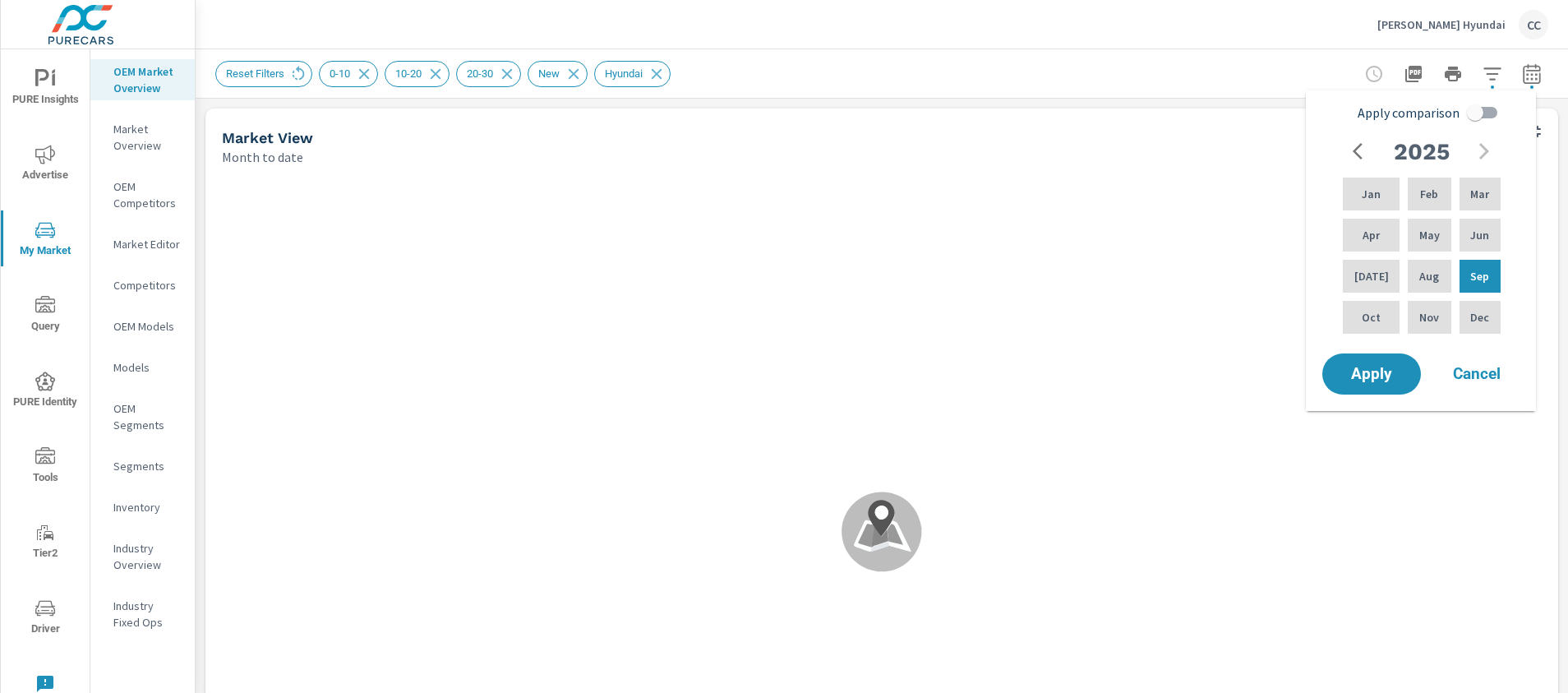
click at [1479, 116] on input "Apply comparison" at bounding box center [1476, 112] width 94 height 32
checkbox input "true"
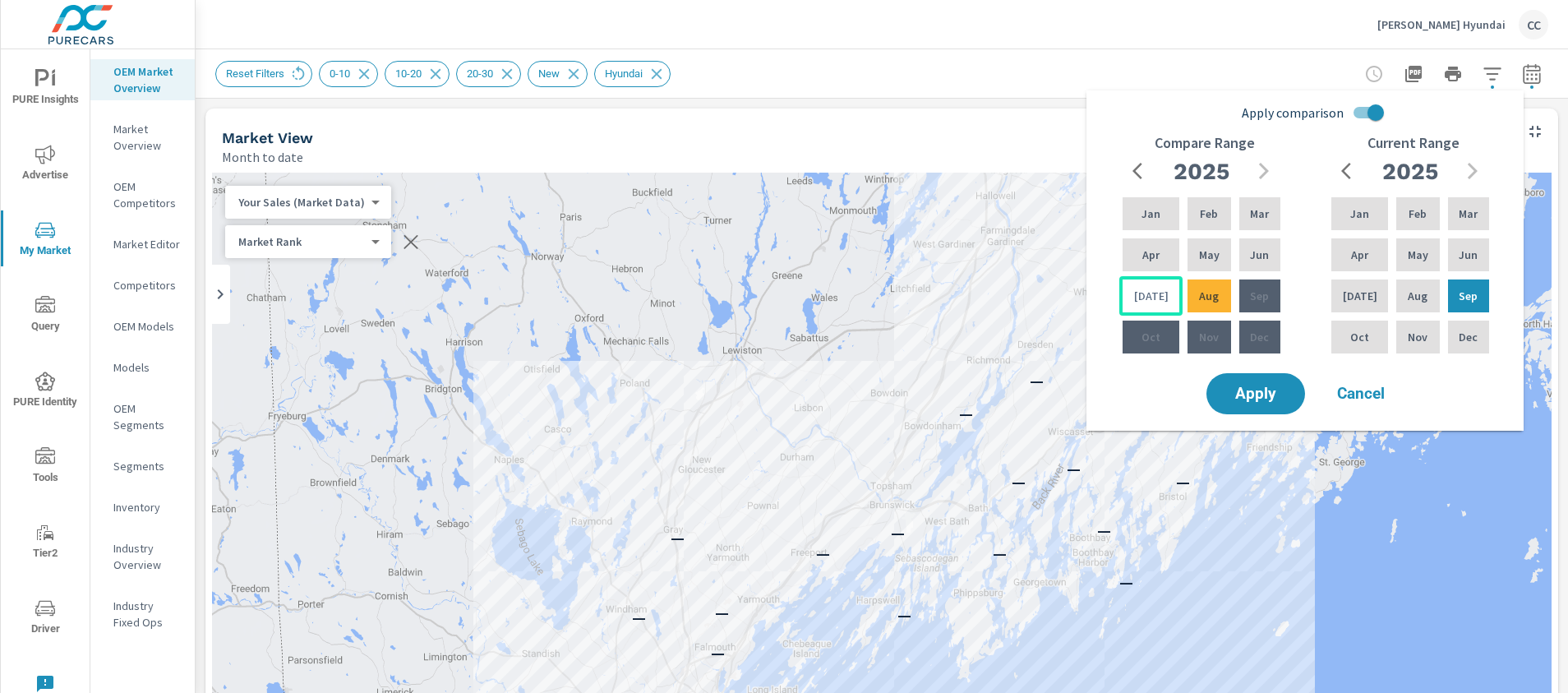
click at [1162, 299] on div "[DATE]" at bounding box center [1151, 296] width 63 height 39
click at [1258, 247] on p "Jun" at bounding box center [1260, 254] width 19 height 16
click at [1265, 299] on p "Sep" at bounding box center [1260, 295] width 19 height 16
click at [1208, 298] on p "Aug" at bounding box center [1209, 295] width 20 height 16
click at [1166, 292] on div "[DATE]" at bounding box center [1151, 296] width 63 height 39
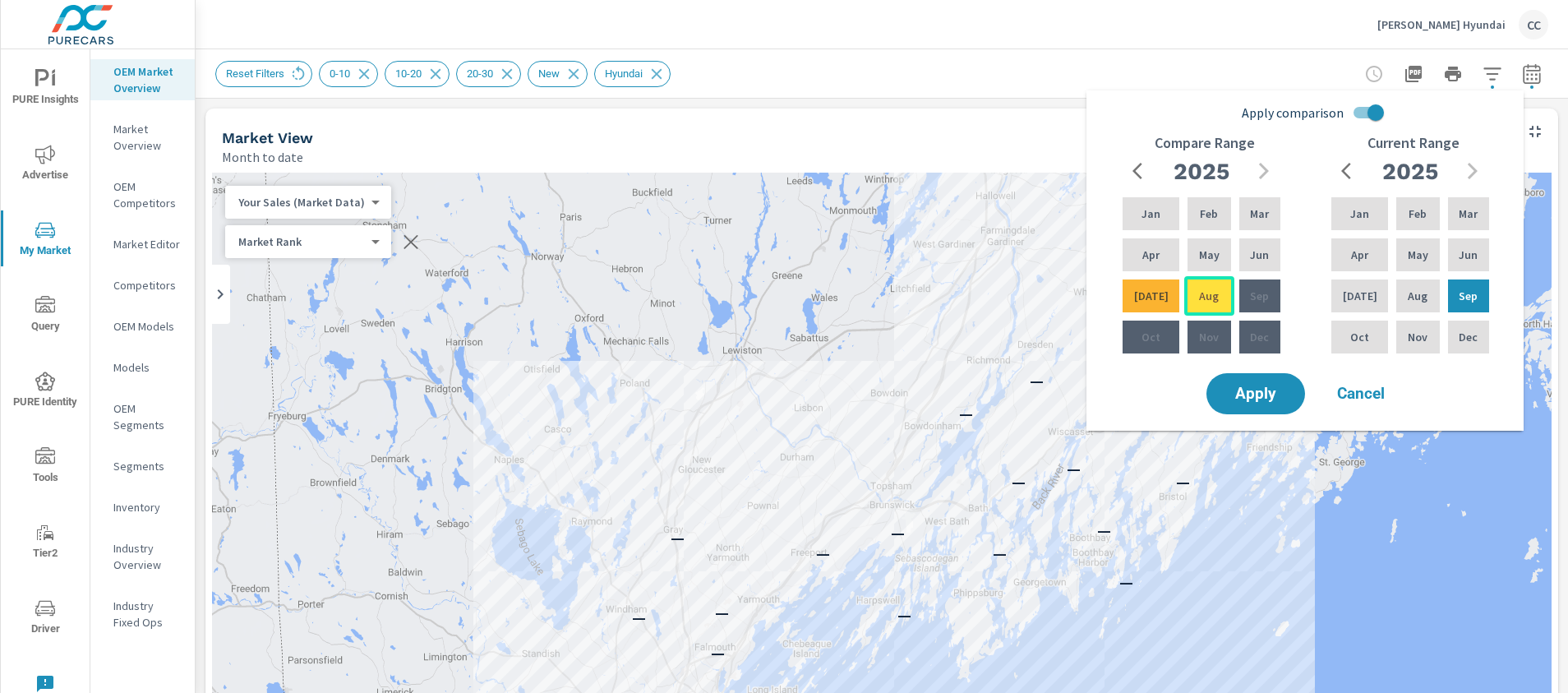
click at [1215, 303] on div "Aug" at bounding box center [1210, 296] width 50 height 39
click at [1270, 388] on span "Apply" at bounding box center [1256, 394] width 68 height 15
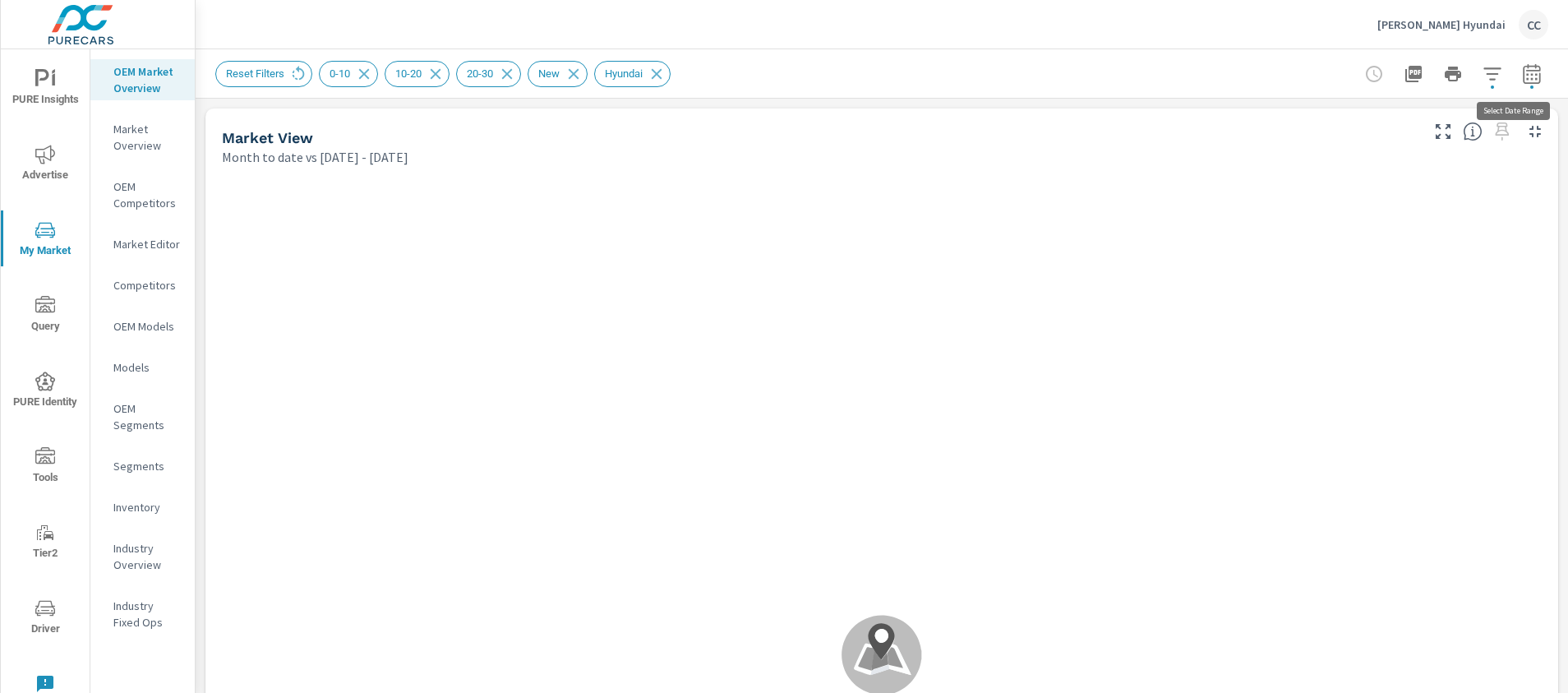
click at [1523, 73] on icon "button" at bounding box center [1532, 74] width 20 height 20
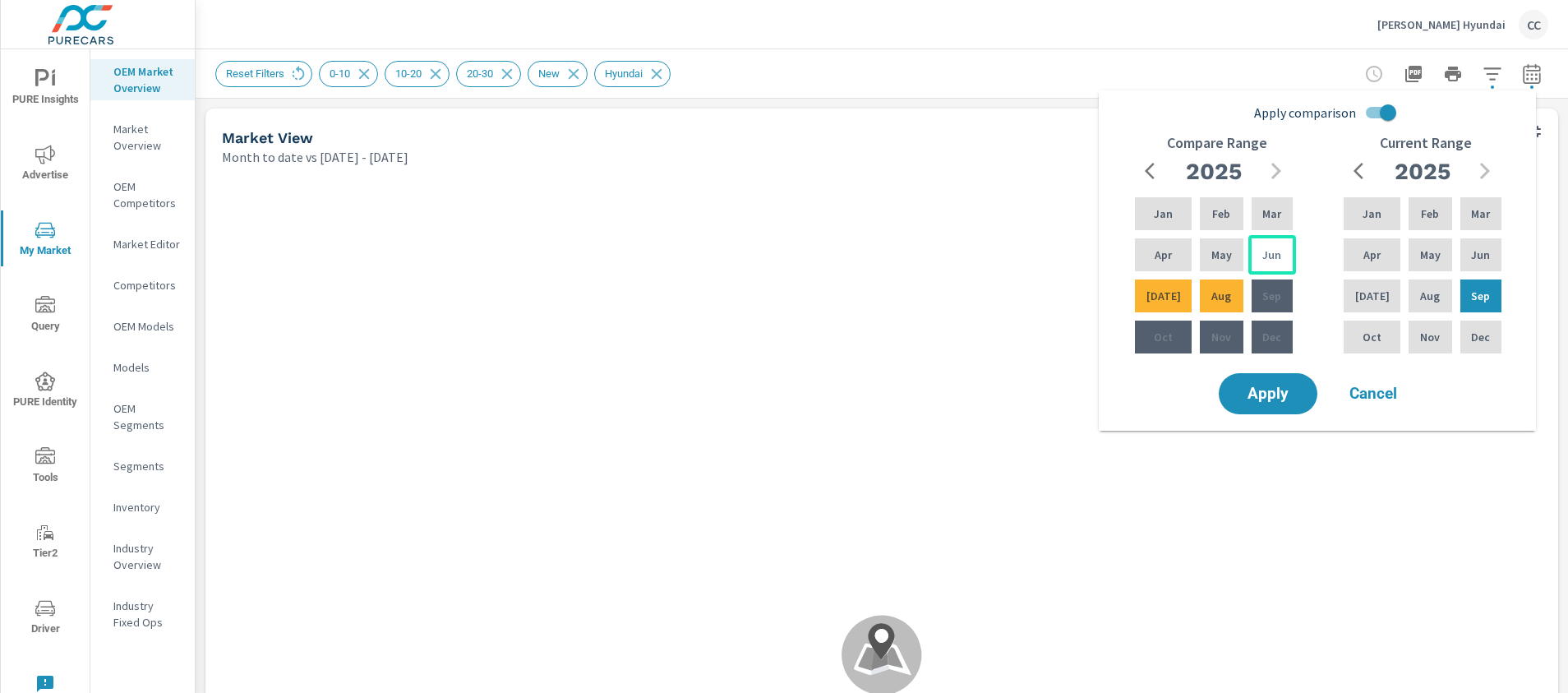
click at [1271, 258] on p "Jun" at bounding box center [1272, 254] width 19 height 16
click at [1222, 256] on p "May" at bounding box center [1222, 254] width 21 height 16
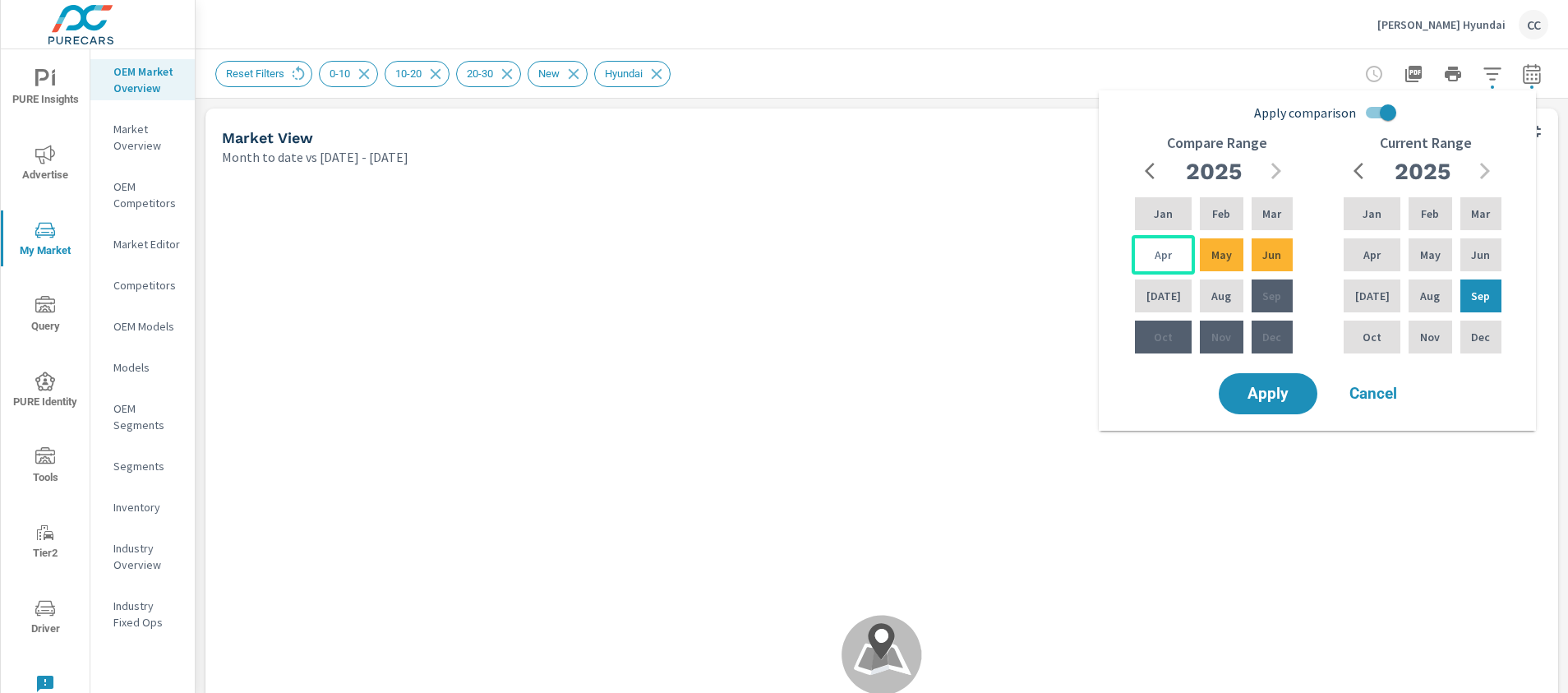
click at [1170, 263] on div "Apr" at bounding box center [1163, 255] width 63 height 39
click at [1155, 255] on p "Apr" at bounding box center [1163, 254] width 17 height 16
click at [1203, 221] on div "Feb" at bounding box center [1222, 214] width 50 height 39
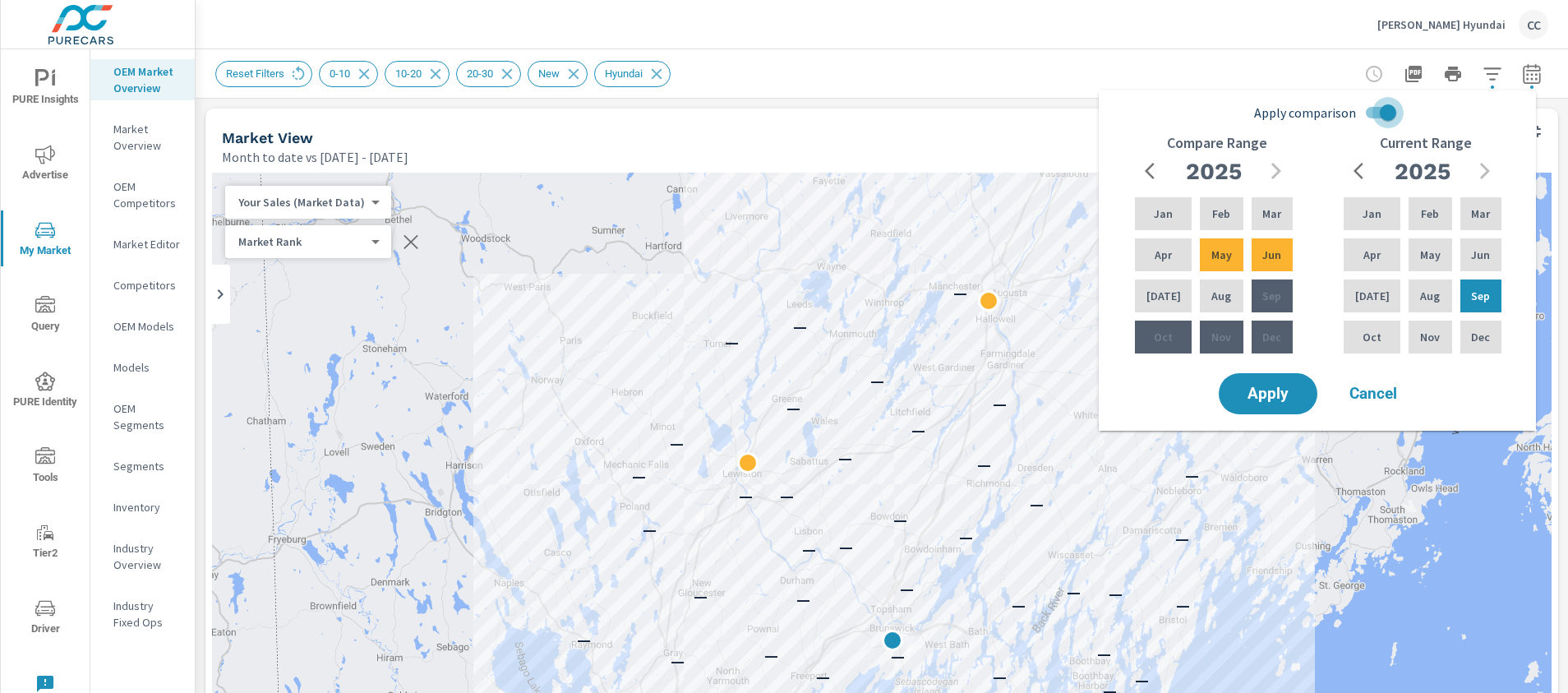
click at [1382, 115] on input "Apply comparison" at bounding box center [1388, 112] width 94 height 32
checkbox input "false"
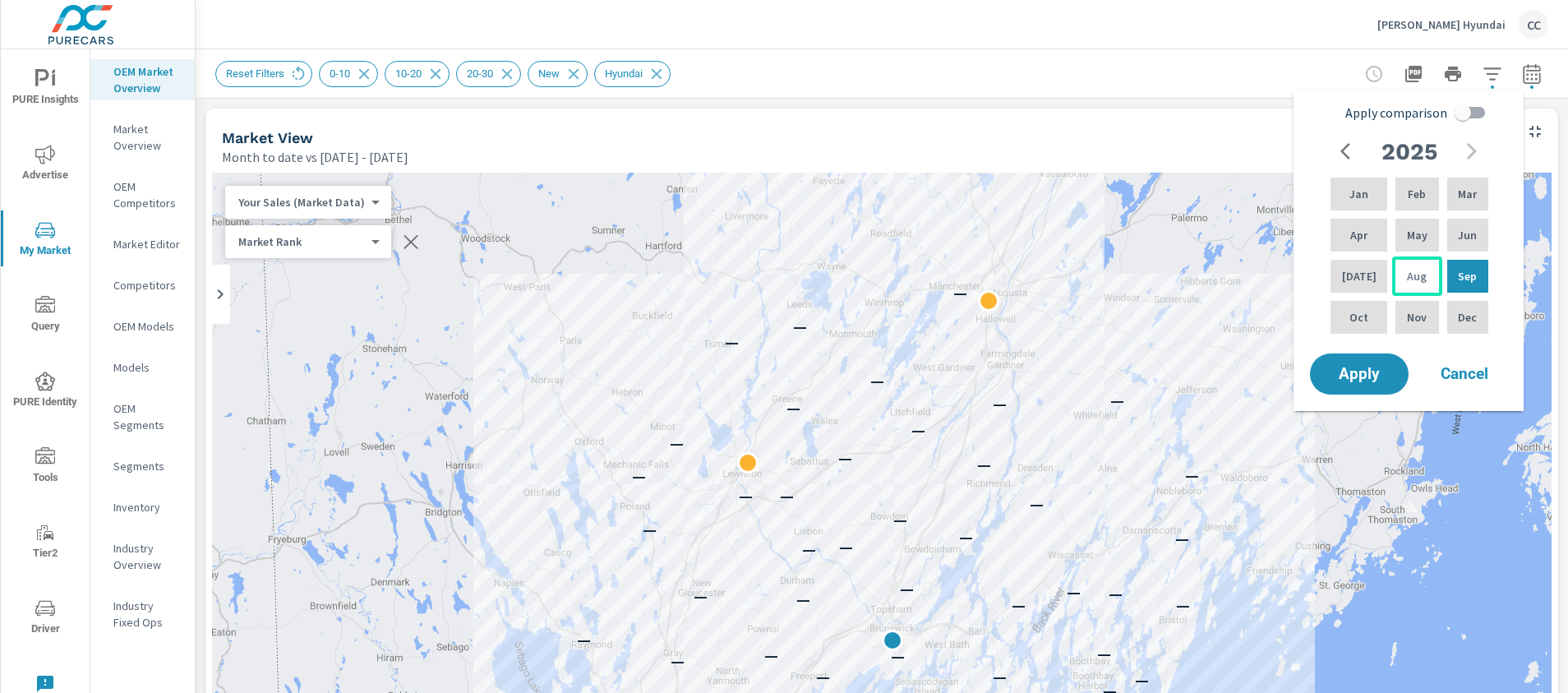
click at [1407, 279] on p "Aug" at bounding box center [1417, 275] width 20 height 16
click at [1388, 376] on span "Apply" at bounding box center [1359, 375] width 68 height 15
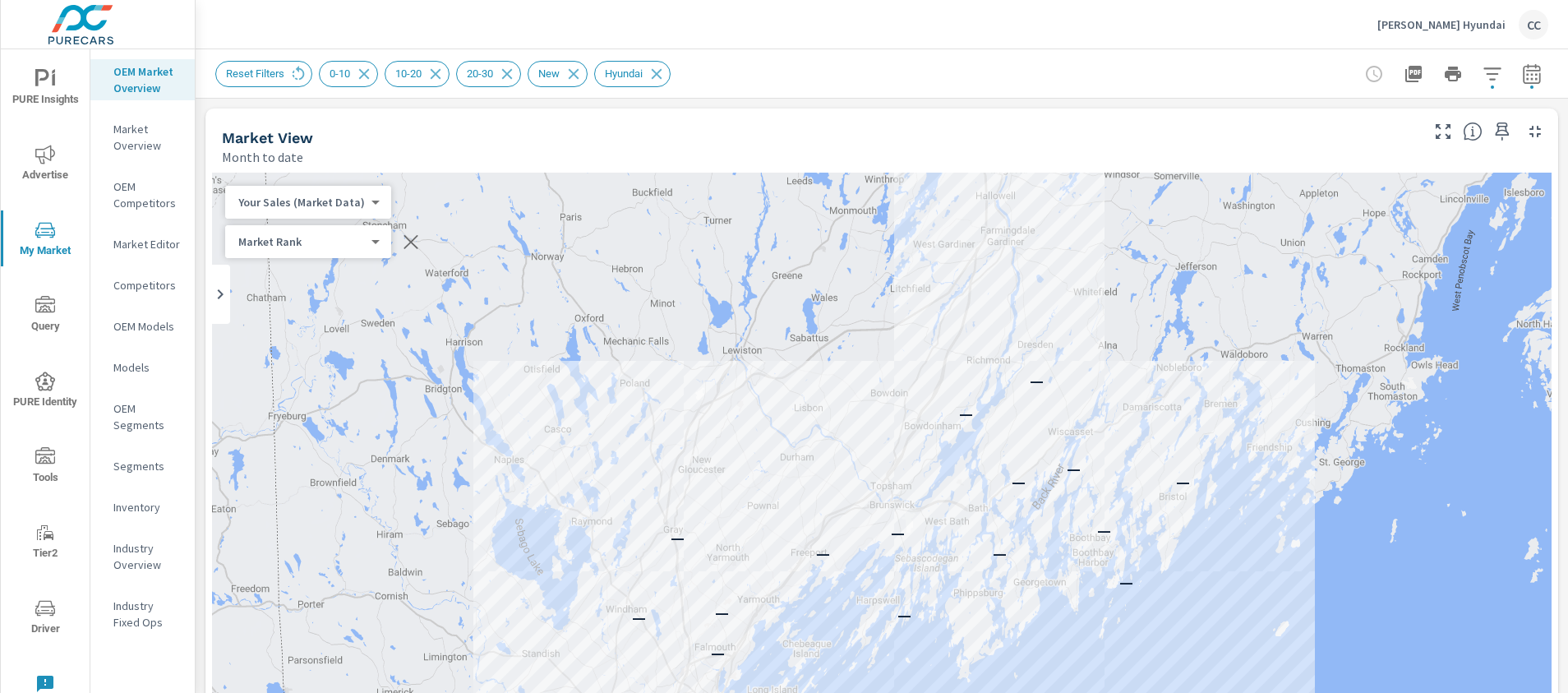
click at [66, 80] on span "PURE Insights" at bounding box center [45, 89] width 79 height 40
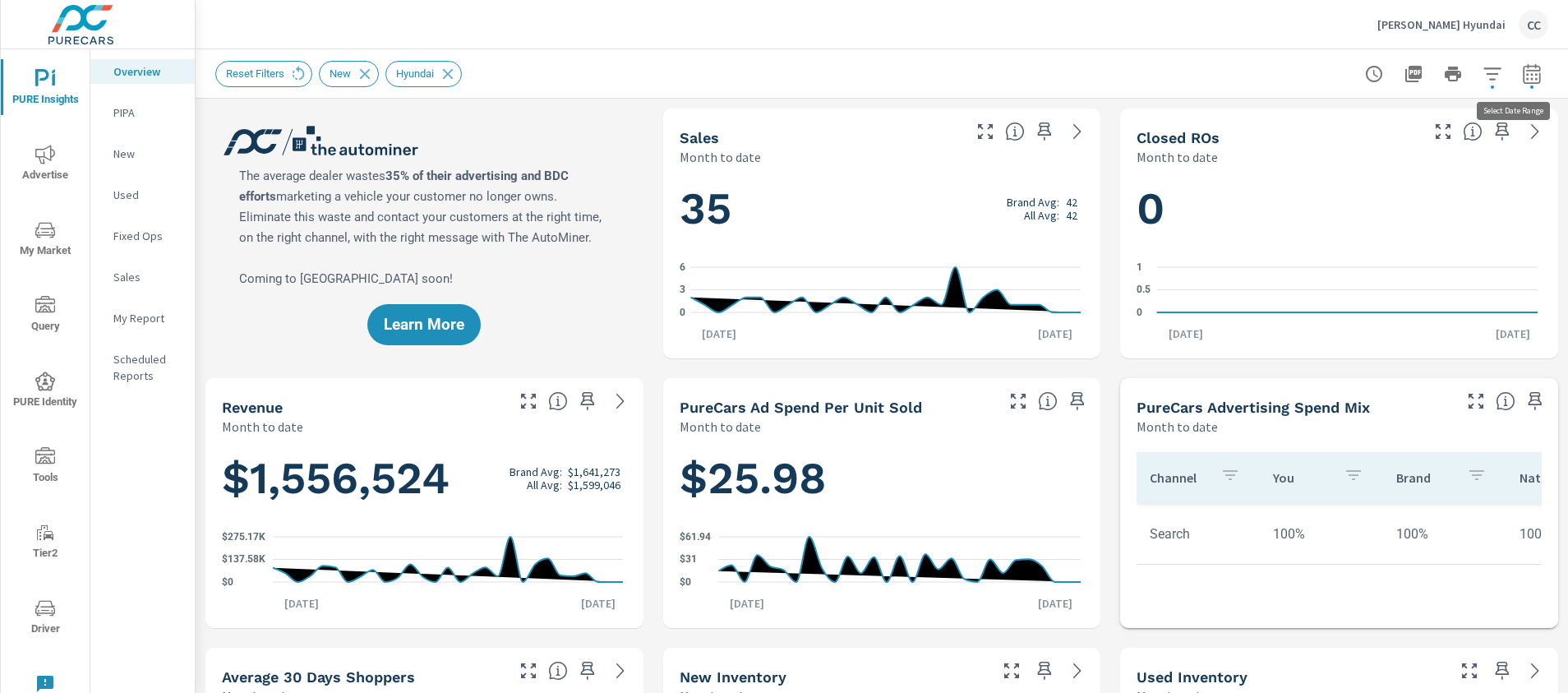
click at [1516, 75] on button "button" at bounding box center [1532, 74] width 33 height 33
select select "Month to date"
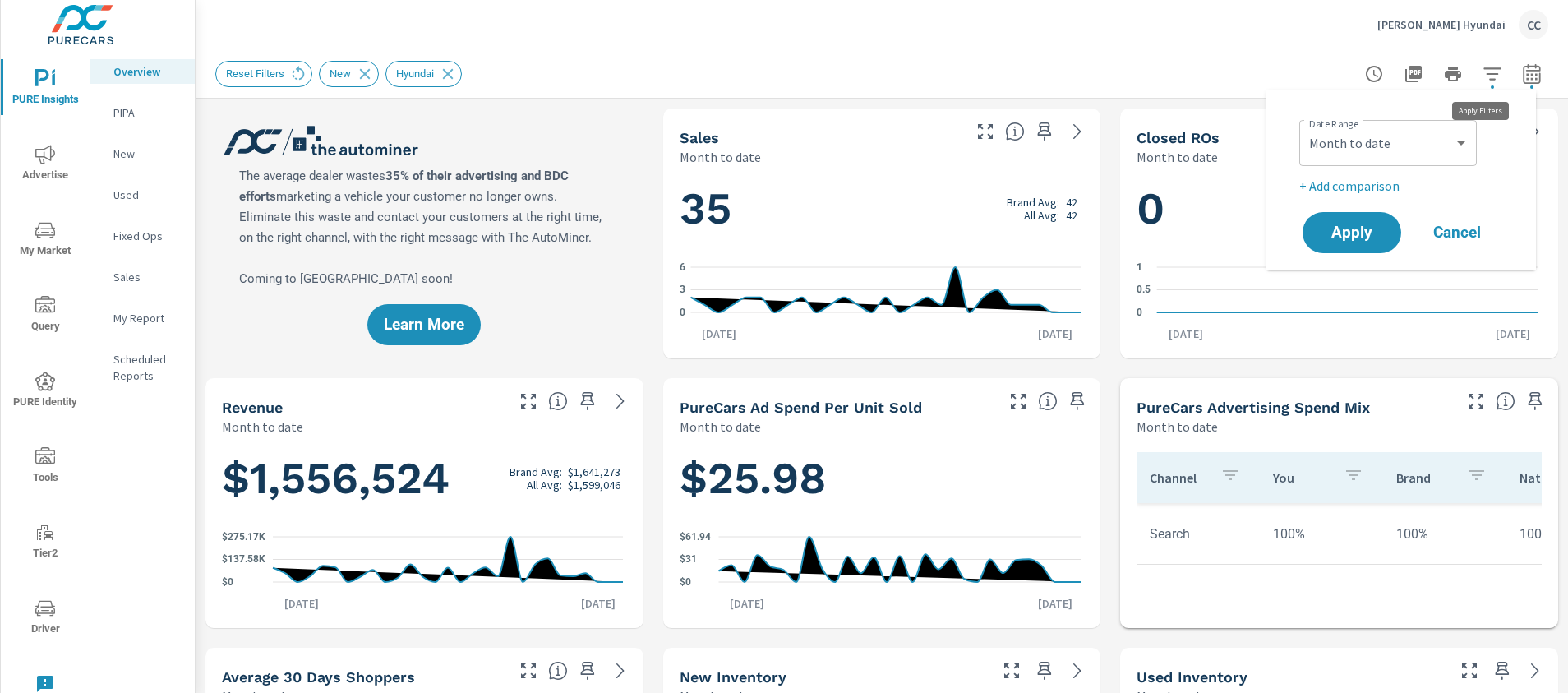
click at [1482, 80] on icon "button" at bounding box center [1492, 74] width 20 height 20
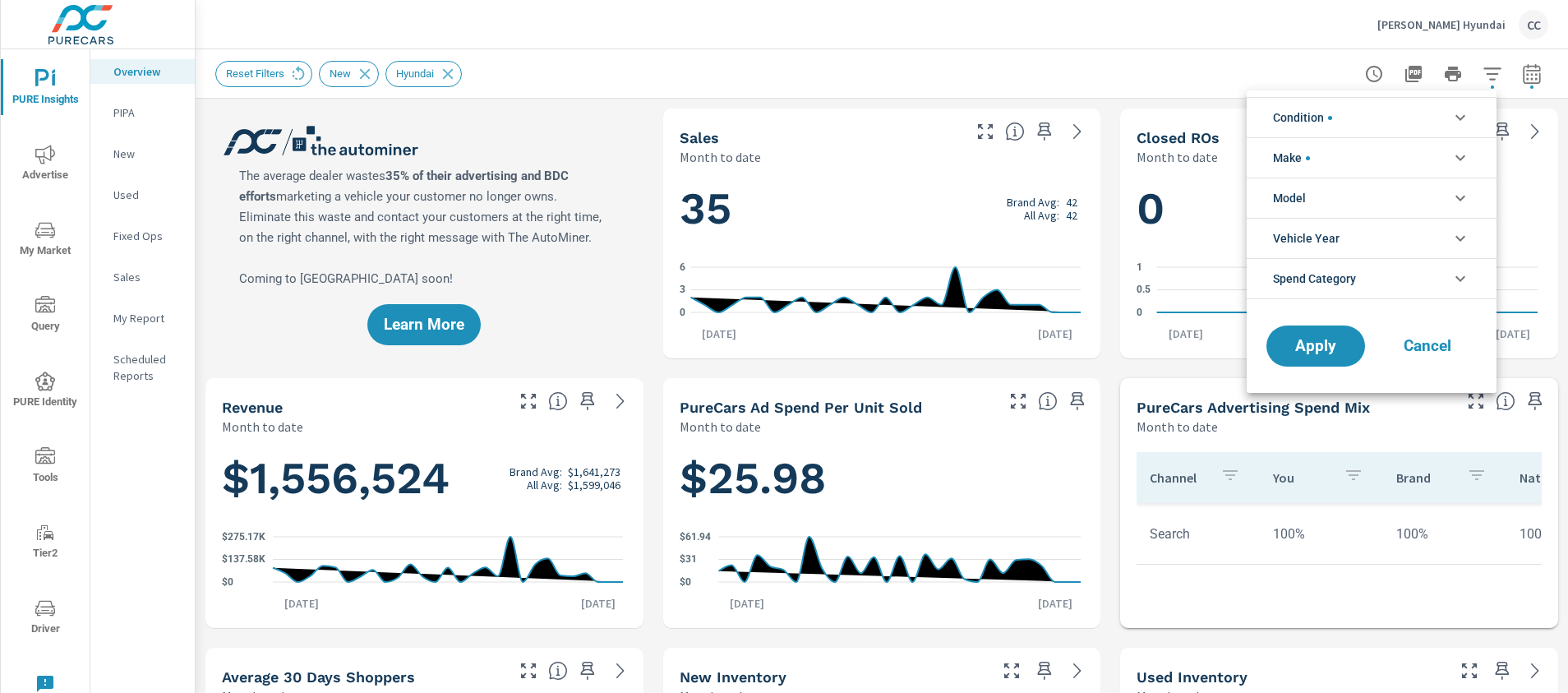
click at [1378, 111] on li "Condition" at bounding box center [1372, 116] width 250 height 40
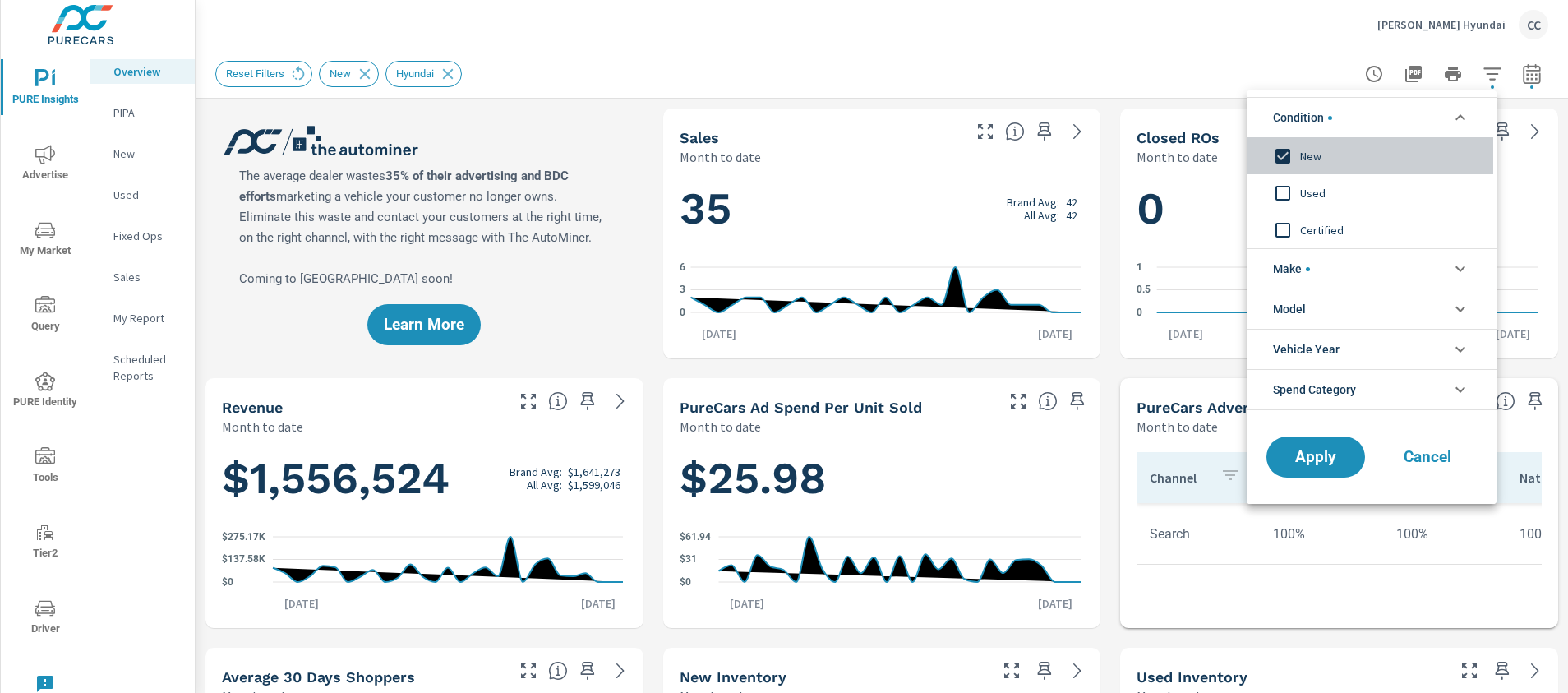
click at [1280, 161] on input "filter options" at bounding box center [1283, 156] width 34 height 34
click at [1312, 266] on li "Make" at bounding box center [1372, 268] width 250 height 40
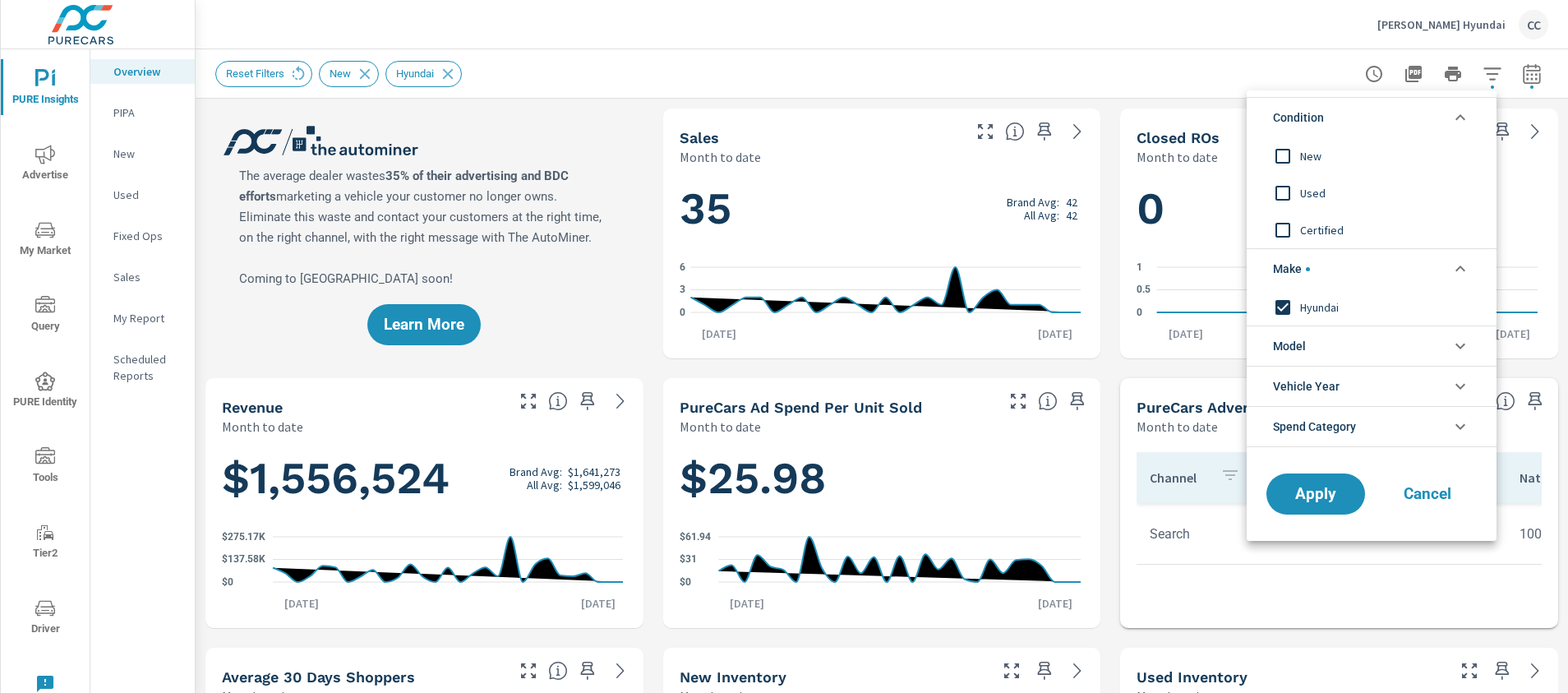
click at [1287, 305] on input "filter options" at bounding box center [1283, 307] width 34 height 34
click at [1301, 346] on span "Model" at bounding box center [1289, 346] width 33 height 39
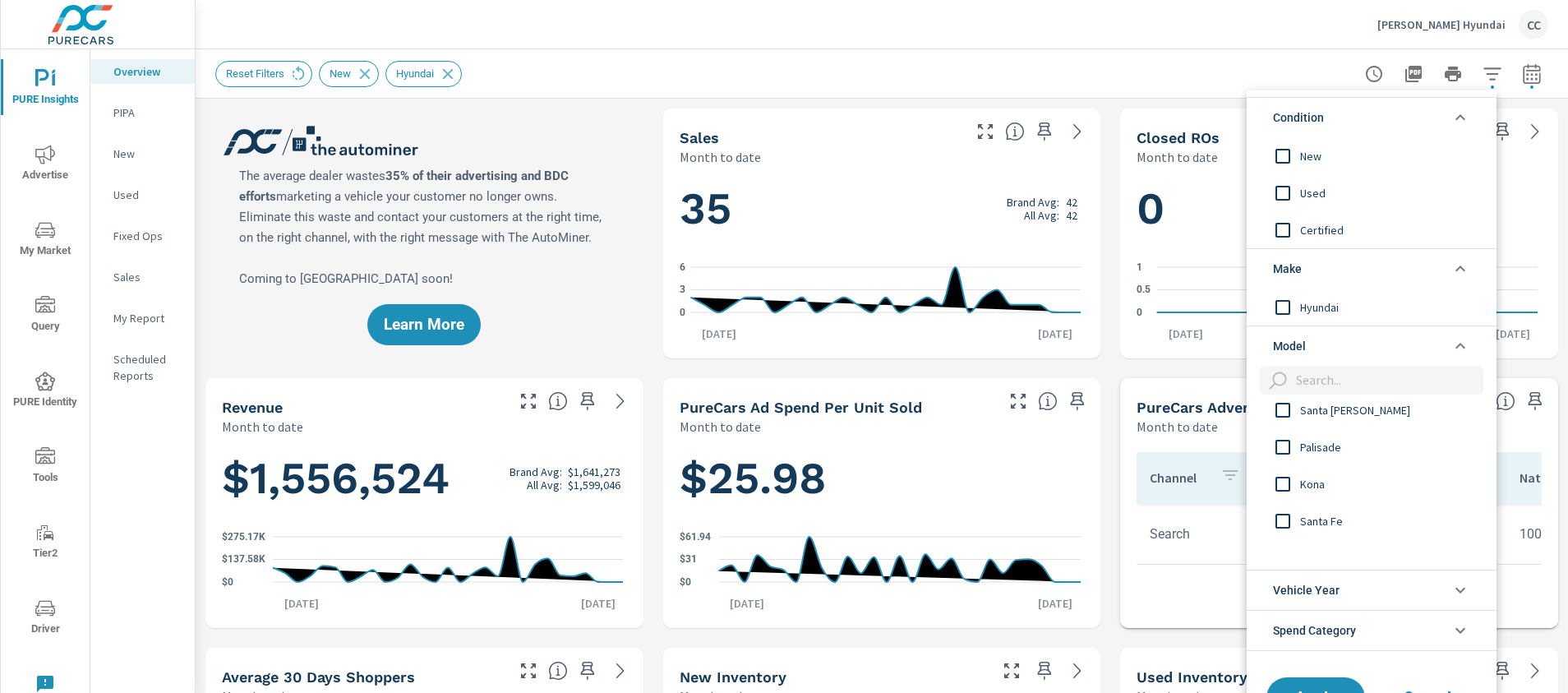
scroll to position [327, 0]
click at [1322, 681] on button "Apply" at bounding box center [1316, 698] width 102 height 43
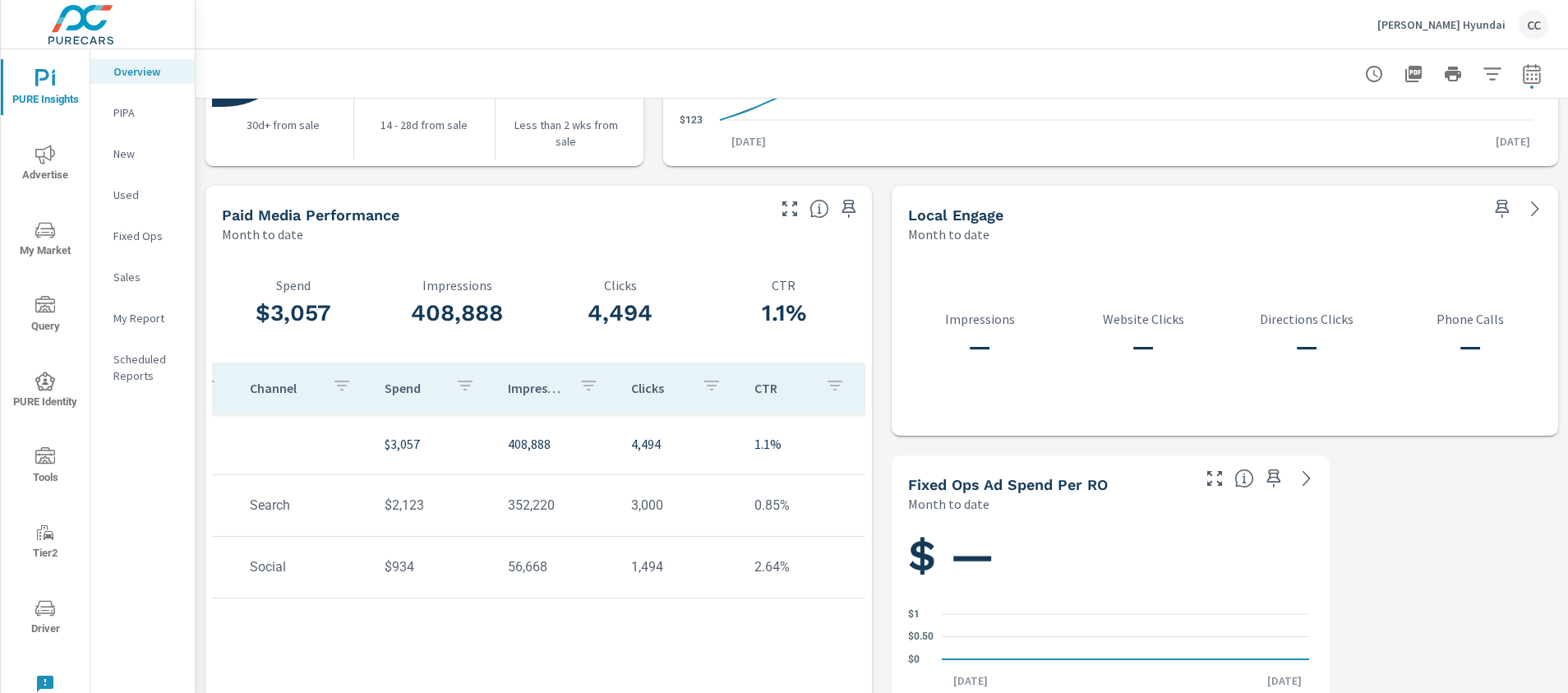
scroll to position [0, 104]
